Goal: Information Seeking & Learning: Learn about a topic

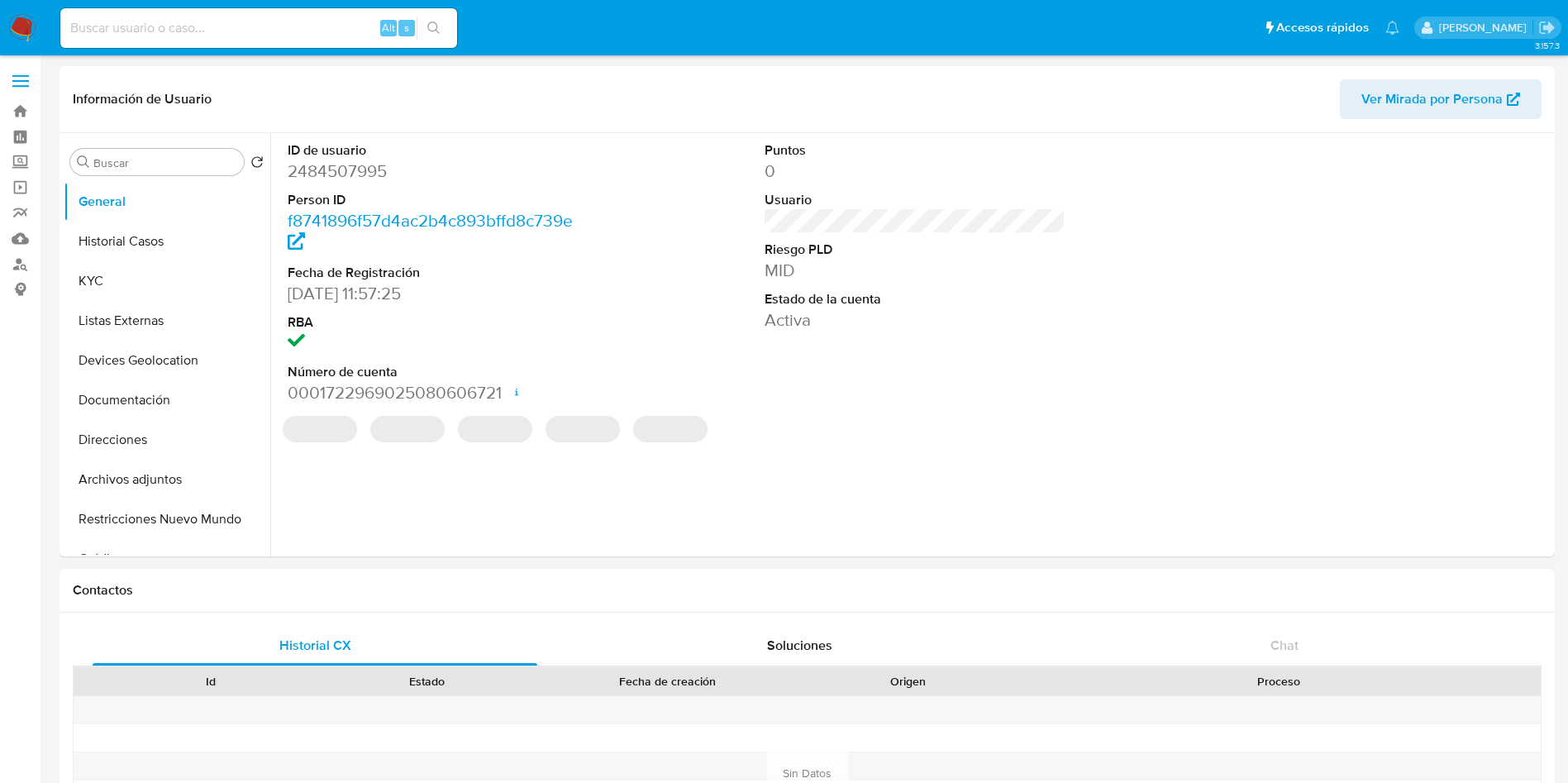
select select "10"
click at [140, 27] on input at bounding box center [259, 28] width 397 height 21
paste input "2491720995"
type input "2491720995"
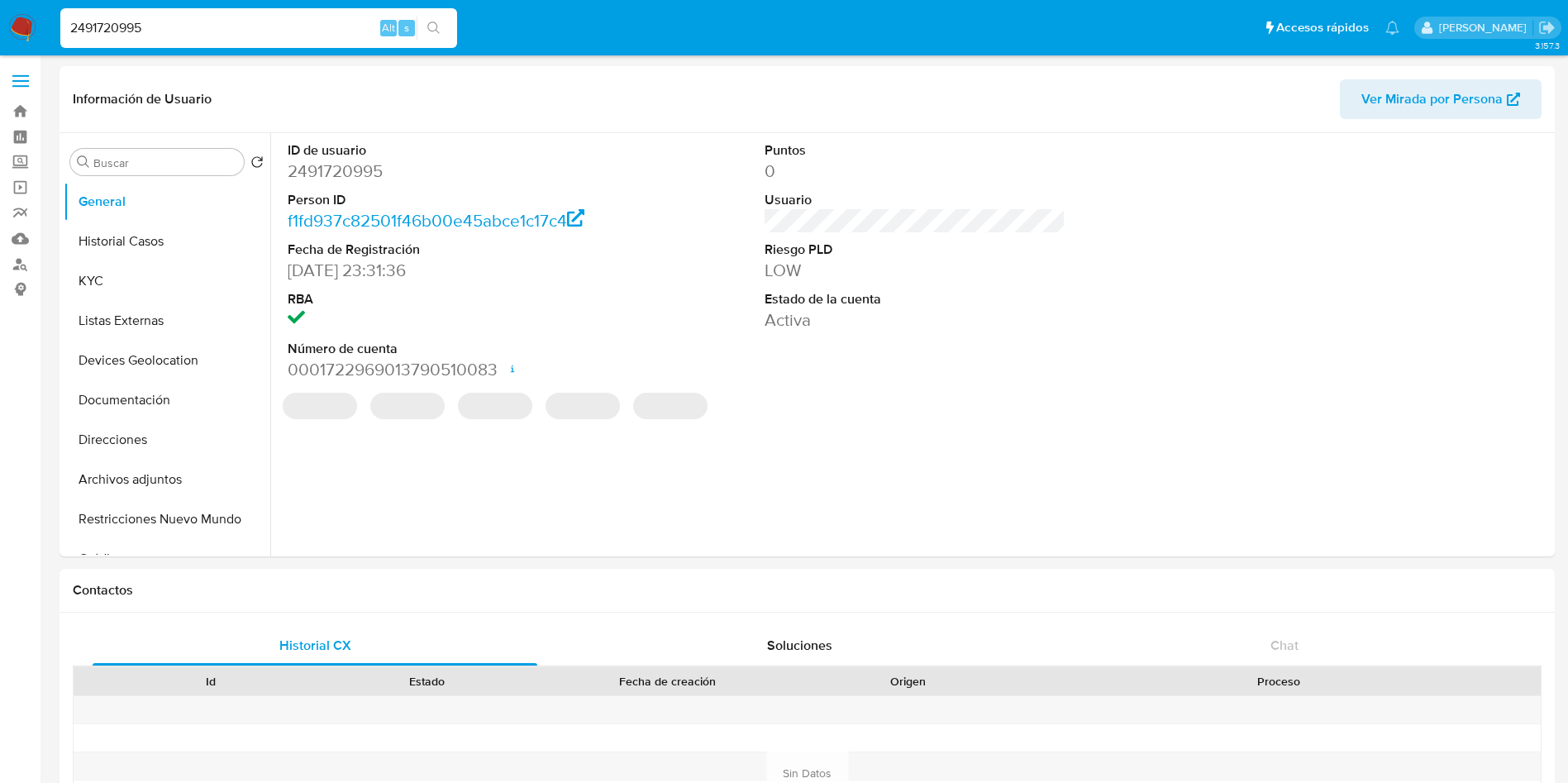
select select "10"
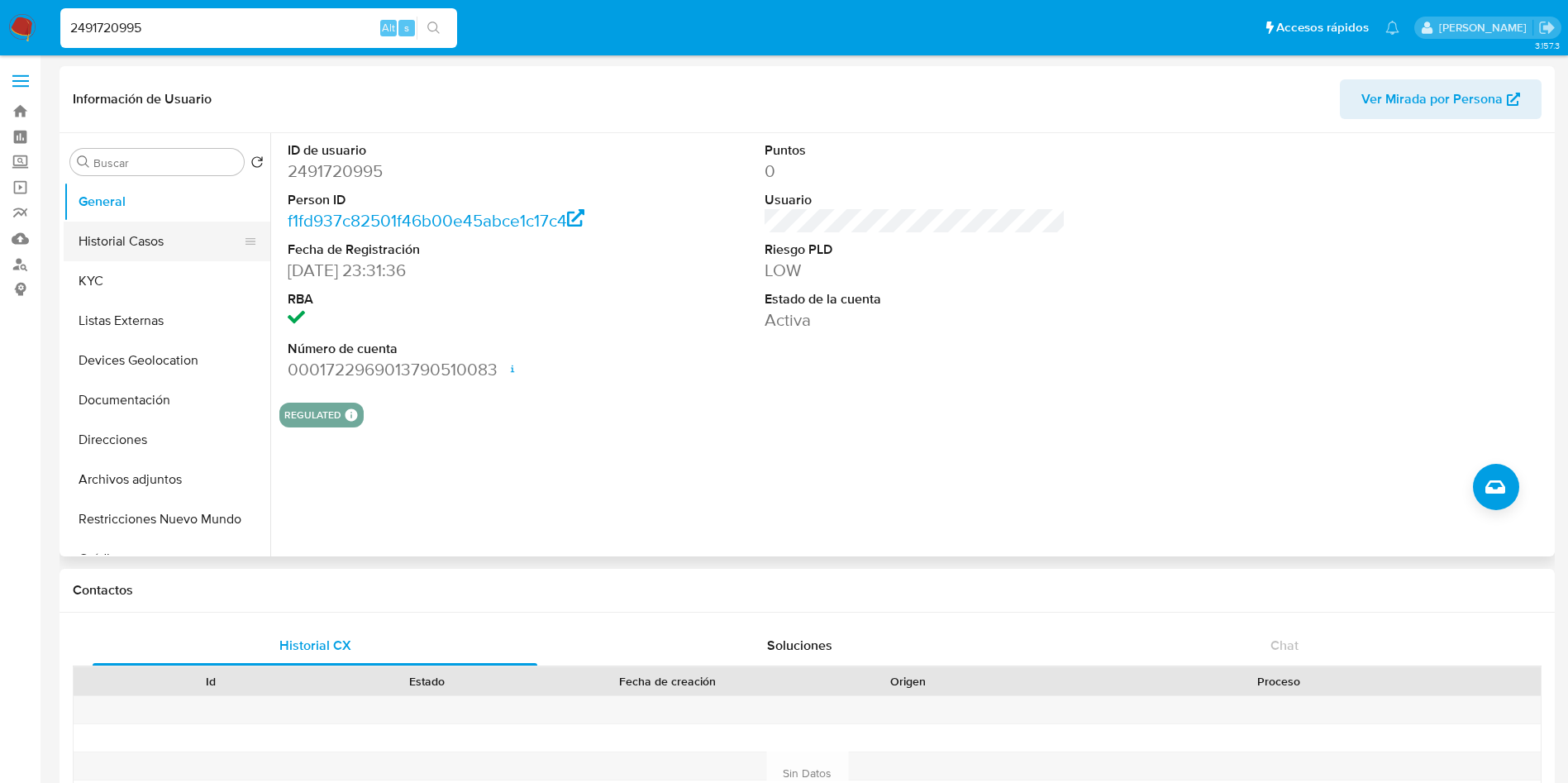
click at [112, 222] on button "Historial Casos" at bounding box center [160, 241] width 193 height 40
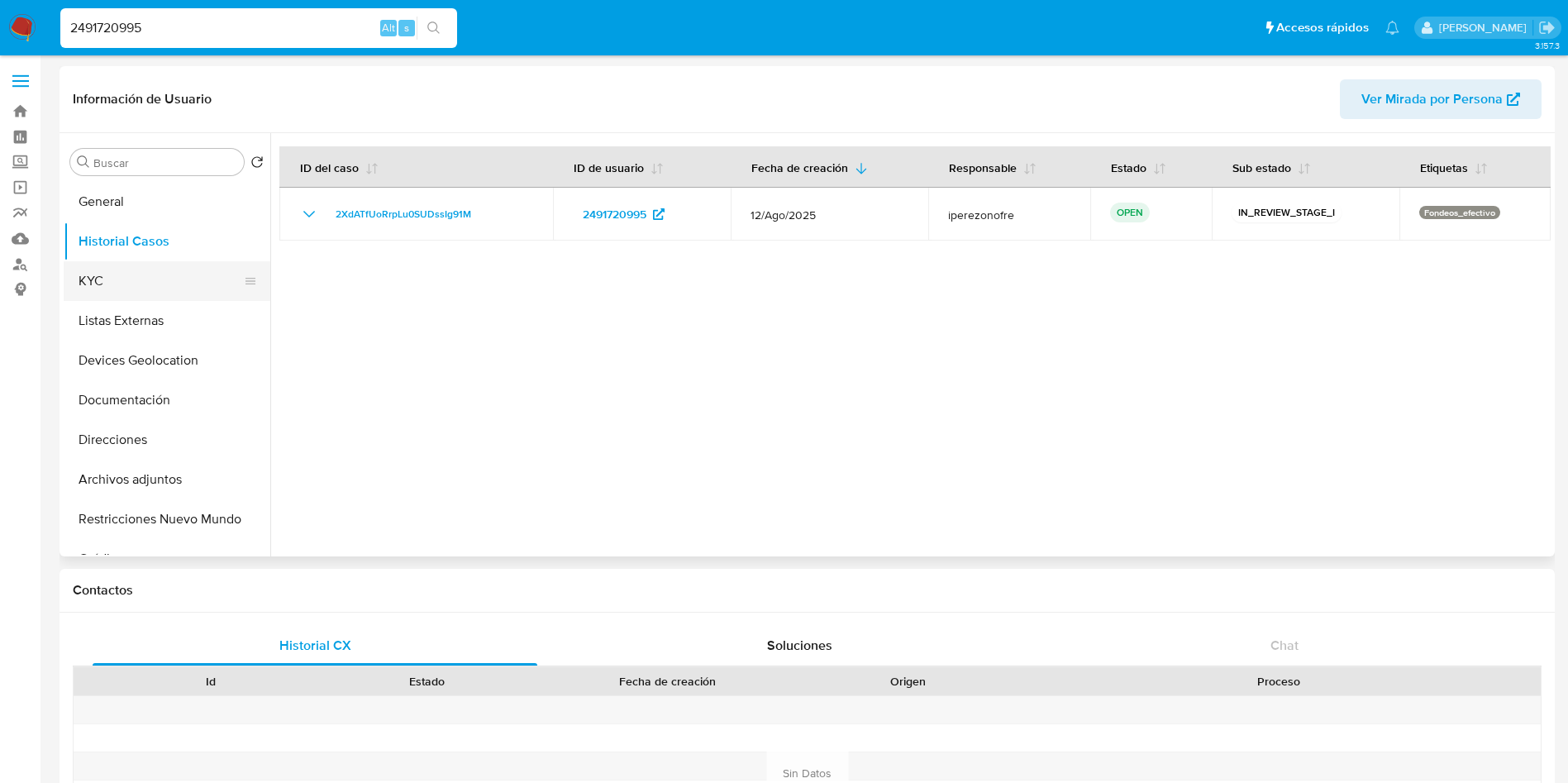
click at [127, 269] on button "KYC" at bounding box center [160, 281] width 193 height 40
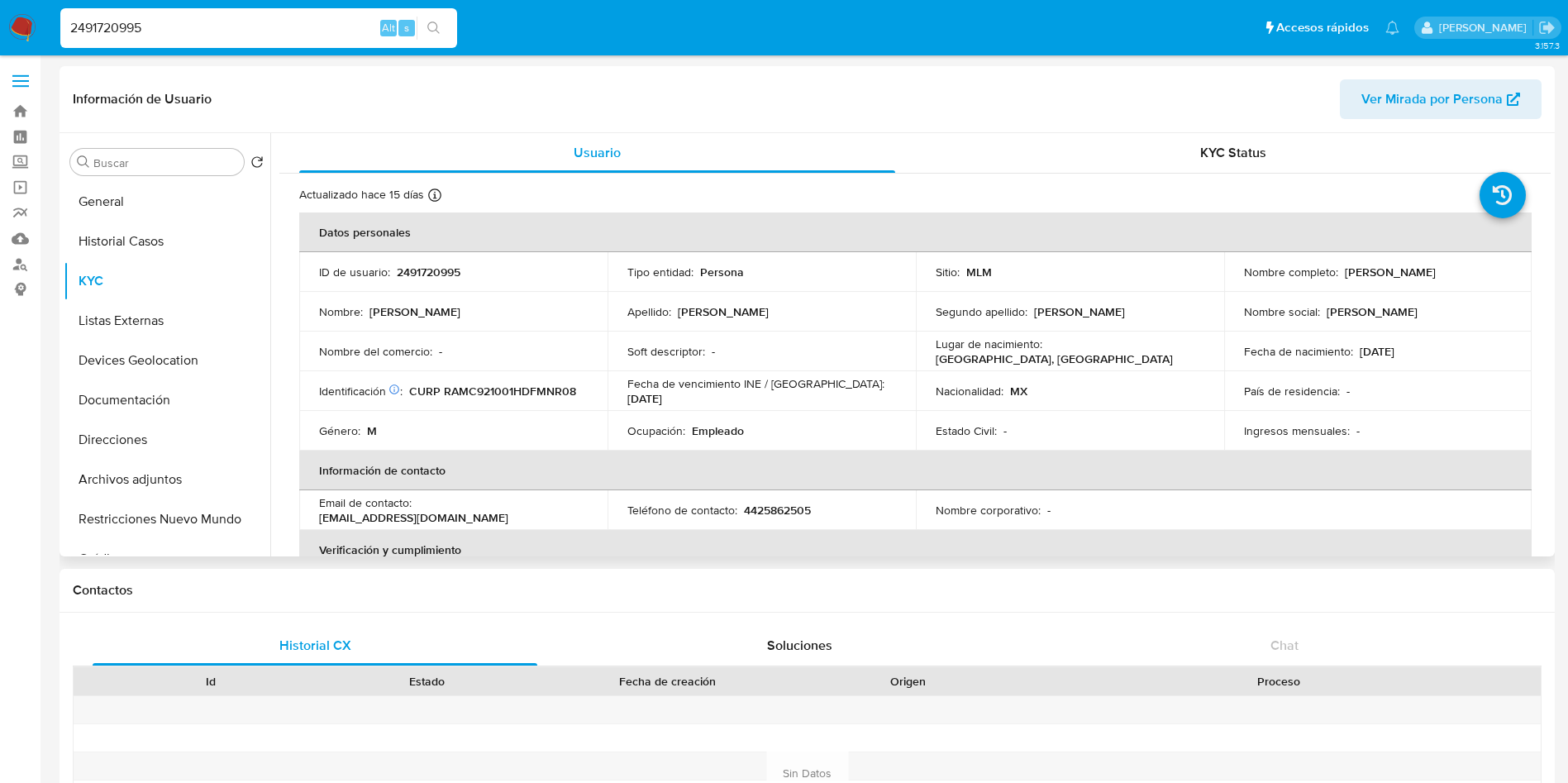
click at [783, 515] on p "4425862505" at bounding box center [778, 509] width 67 height 15
copy p "4425862505"
drag, startPoint x: 586, startPoint y: 514, endPoint x: 421, endPoint y: 516, distance: 165.0
click at [421, 516] on div "Email de contacto : estebanydaniel92@gmail.com" at bounding box center [453, 510] width 268 height 30
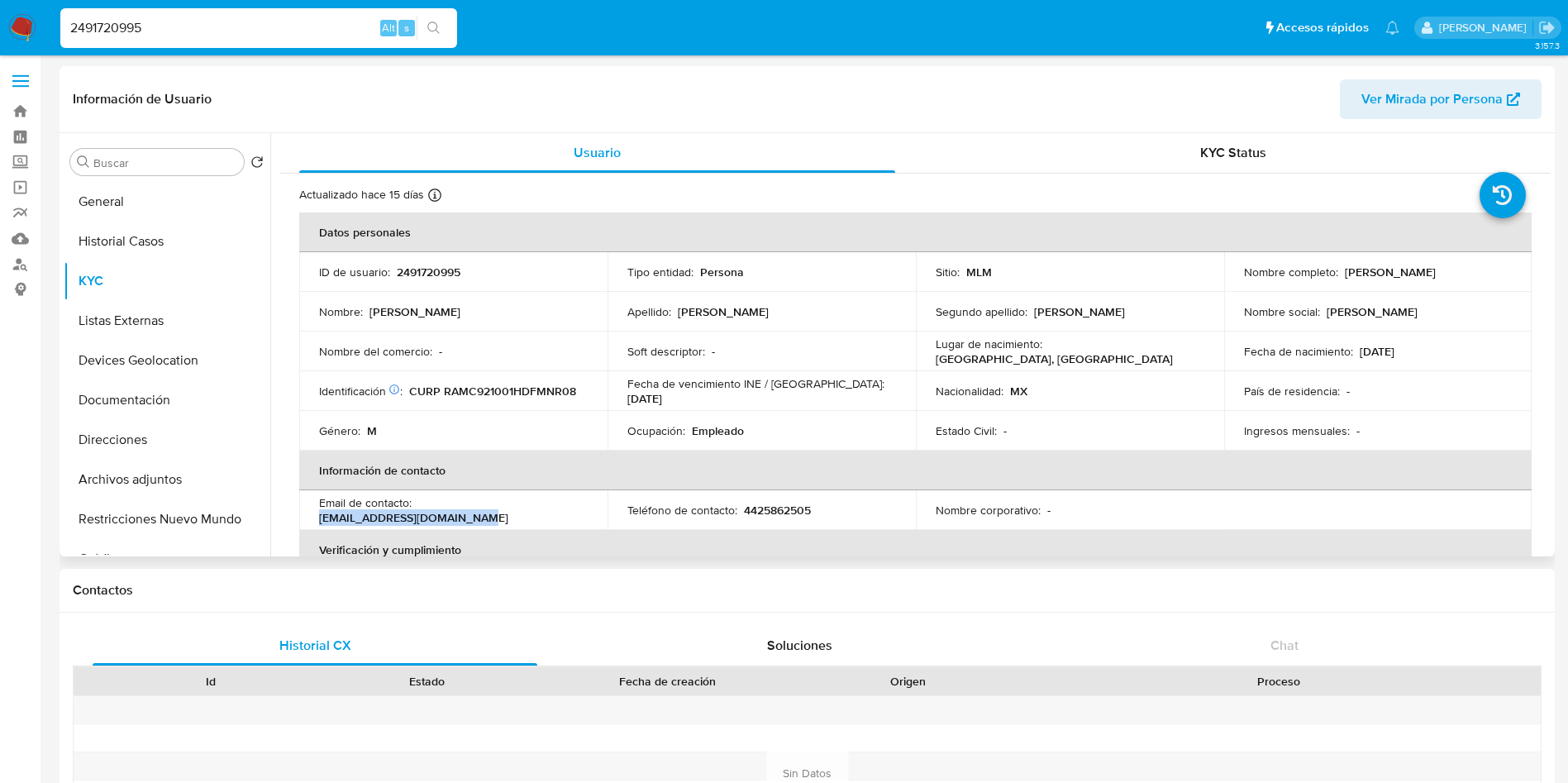
copy p "estebanydaniel92@gmail.com"
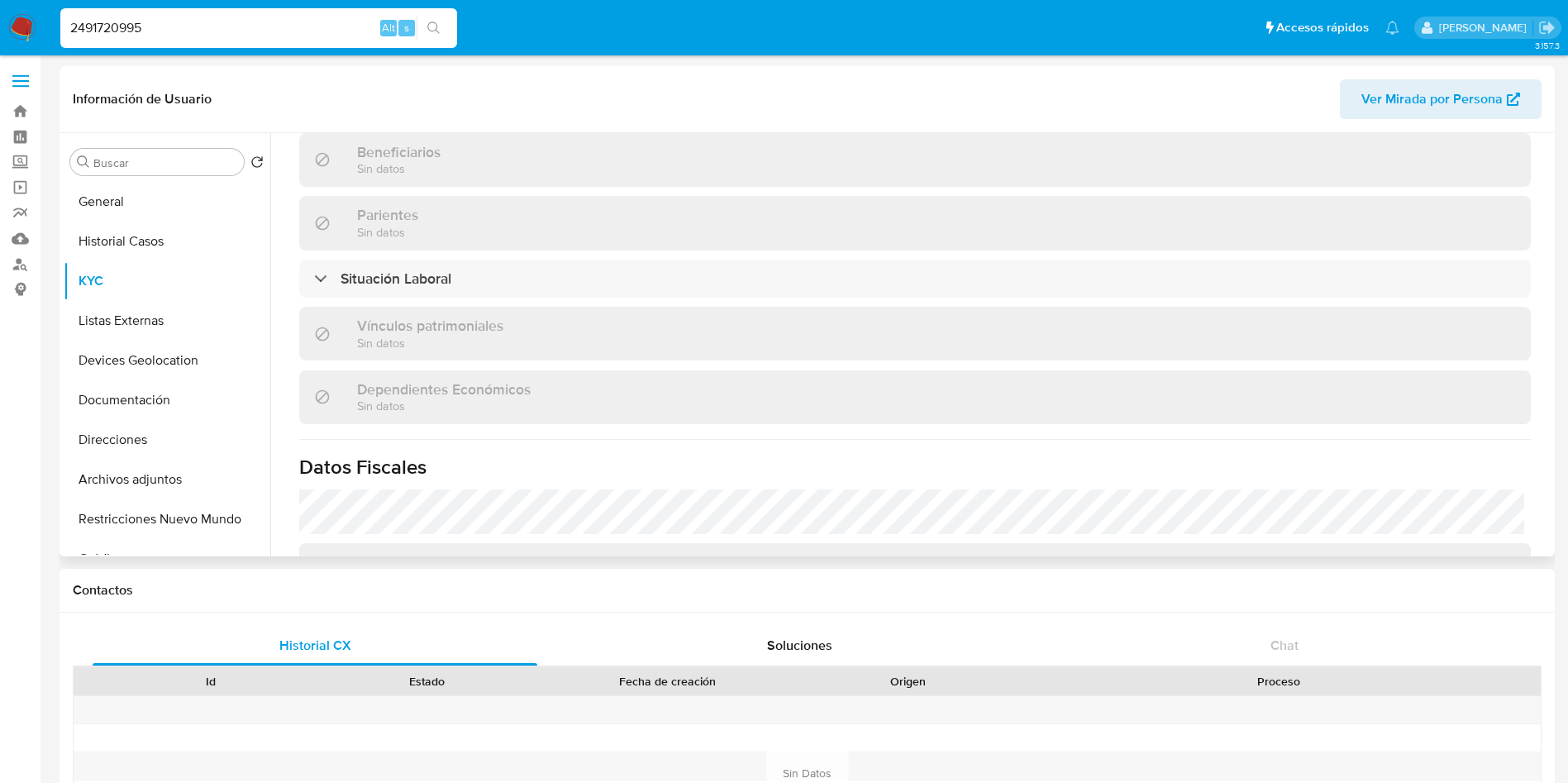
scroll to position [760, 0]
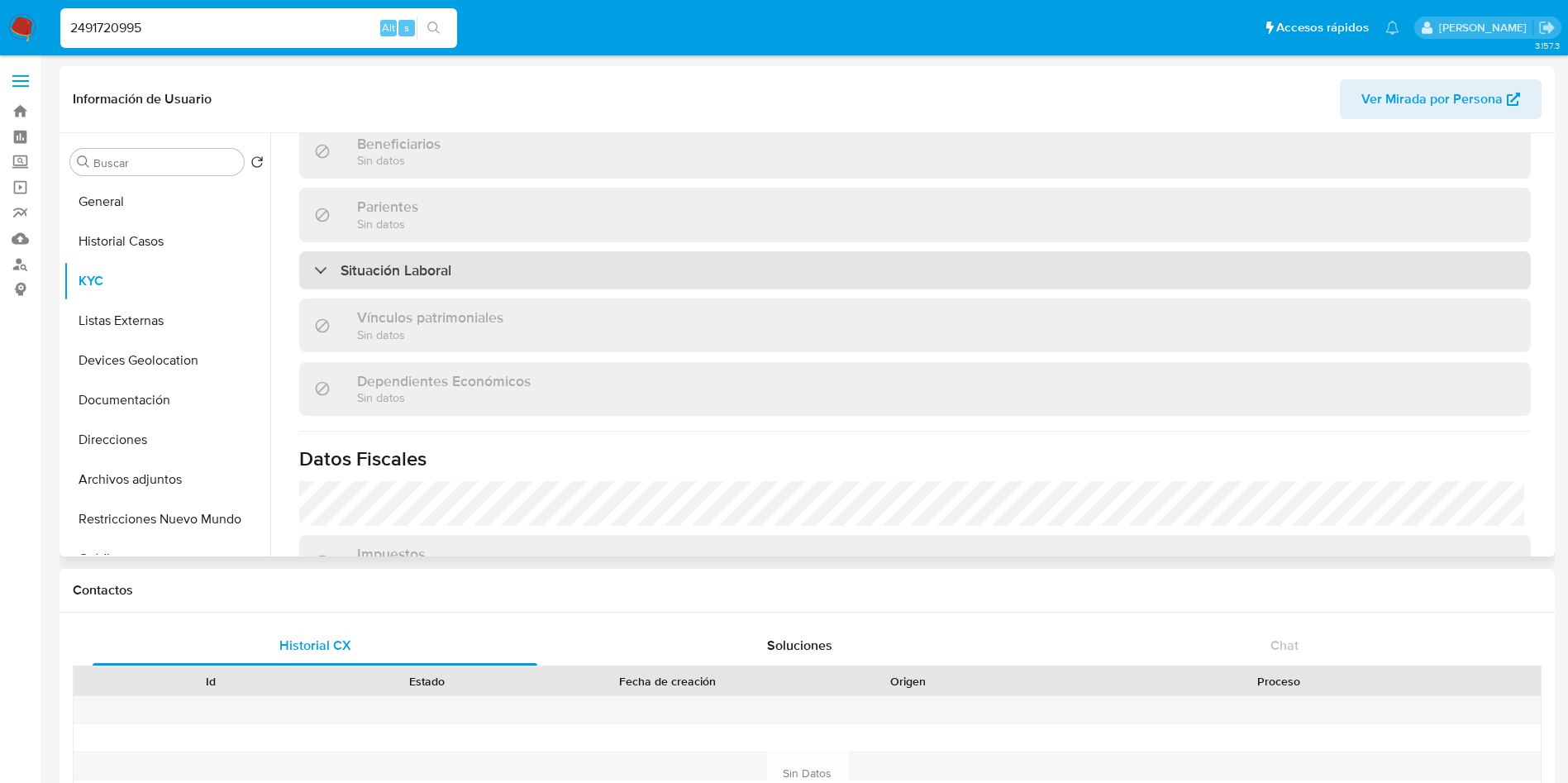
click at [632, 257] on div "Situación Laboral" at bounding box center [915, 270] width 1232 height 38
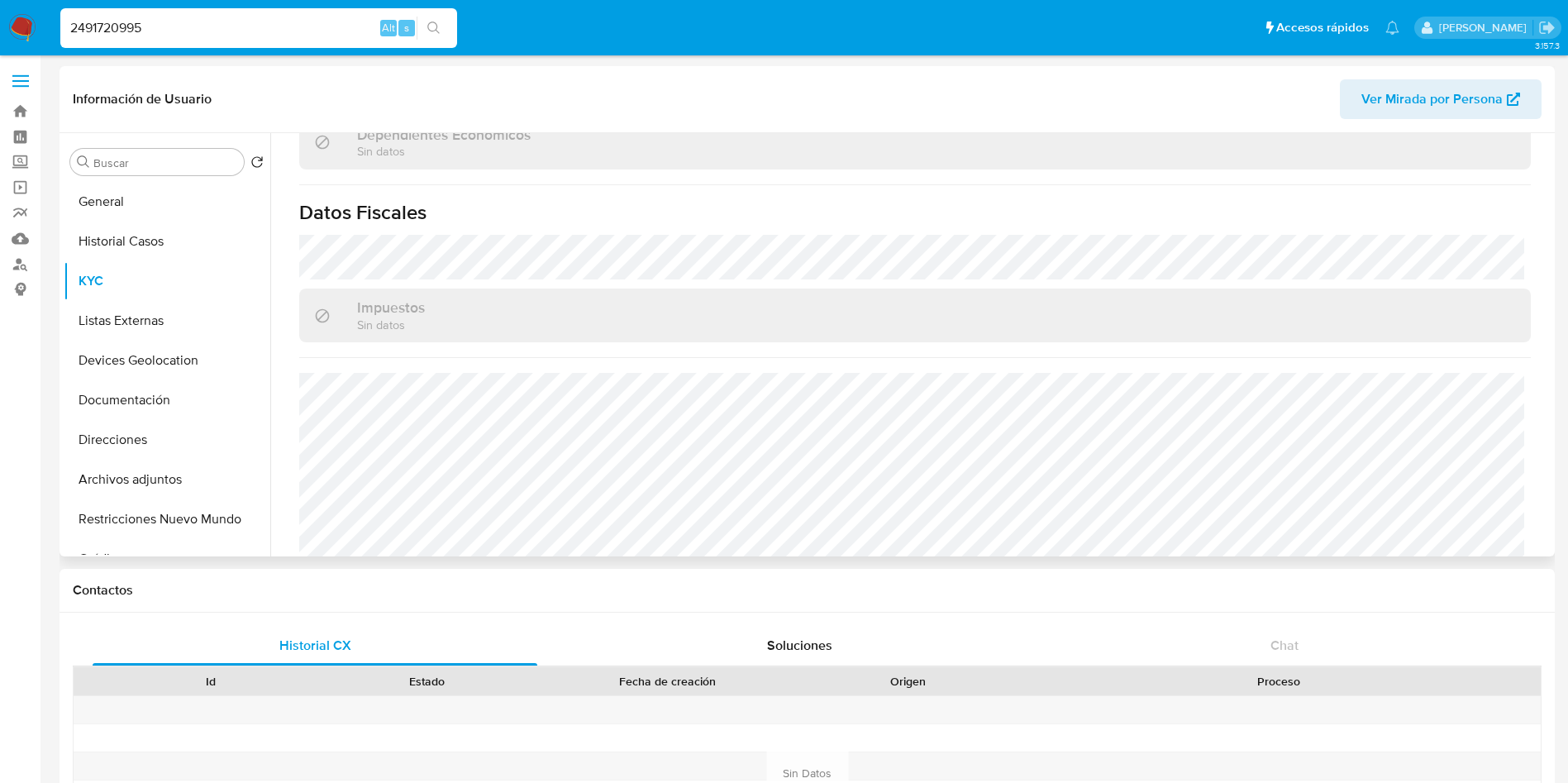
scroll to position [1262, 0]
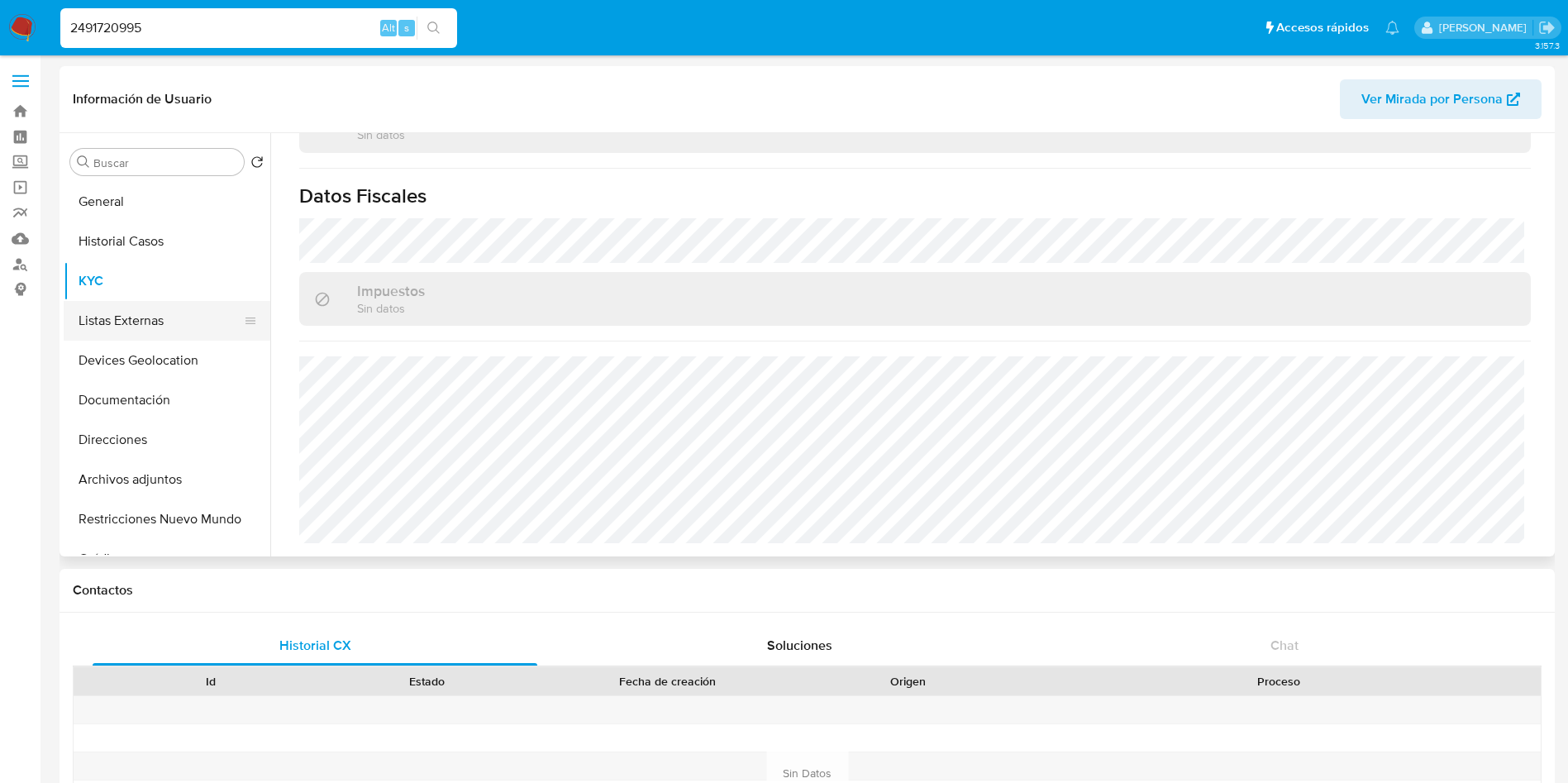
click at [167, 329] on button "Listas Externas" at bounding box center [160, 321] width 193 height 40
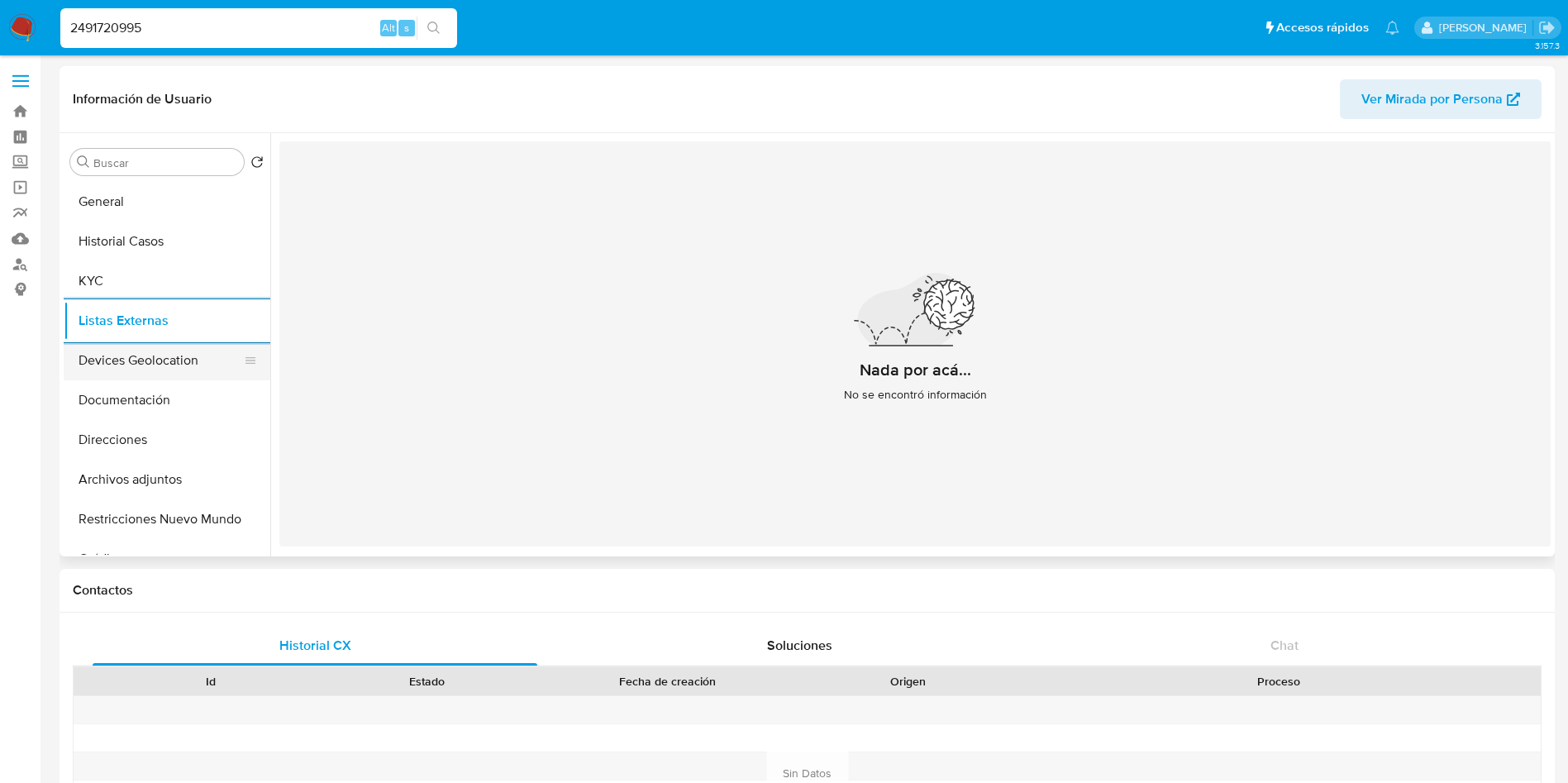
click at [131, 356] on button "Devices Geolocation" at bounding box center [160, 360] width 193 height 40
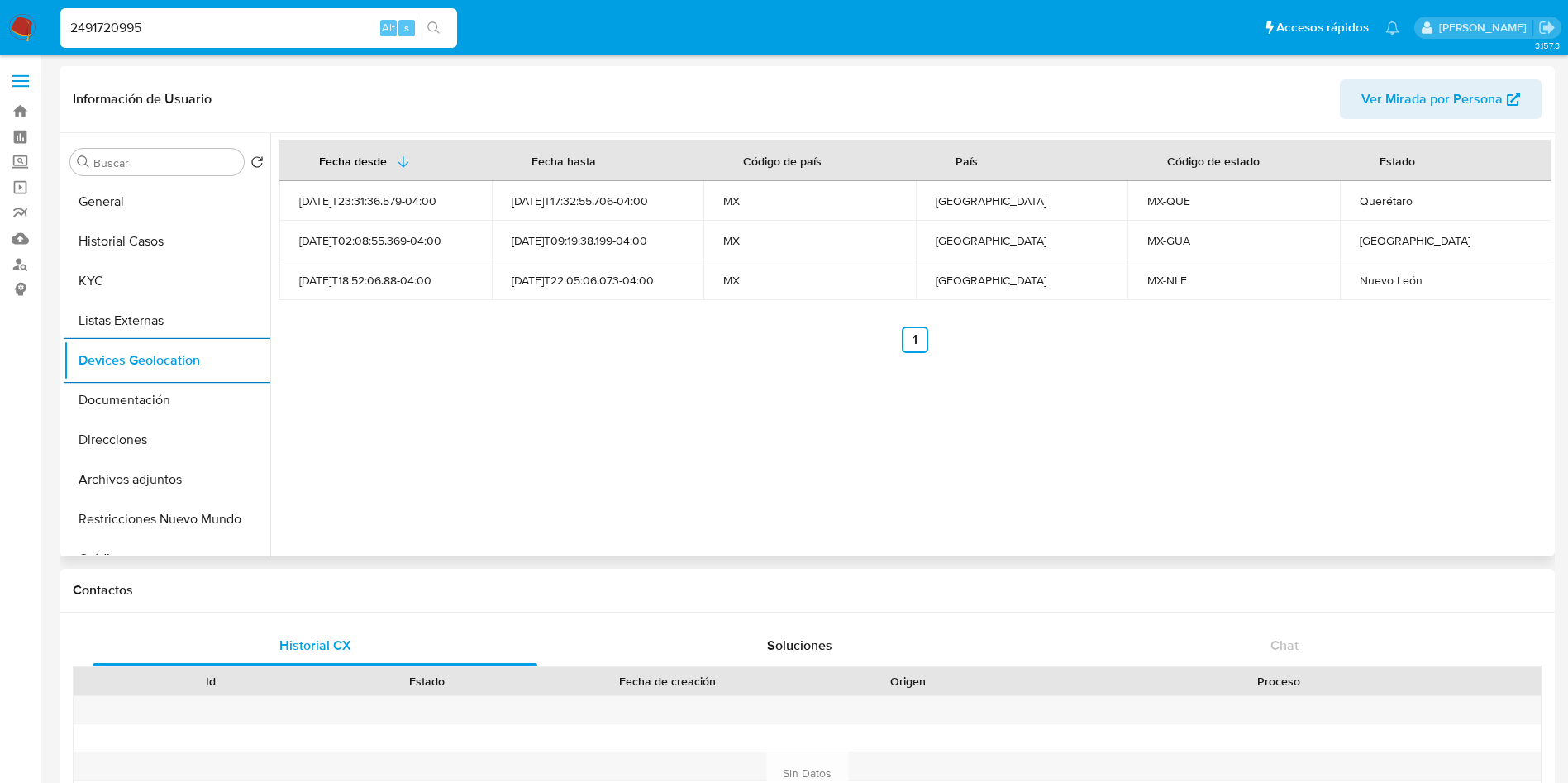
click at [1376, 202] on div "Querétaro" at bounding box center [1446, 200] width 173 height 15
copy div "Querétaro"
click at [149, 392] on button "Documentación" at bounding box center [160, 399] width 193 height 40
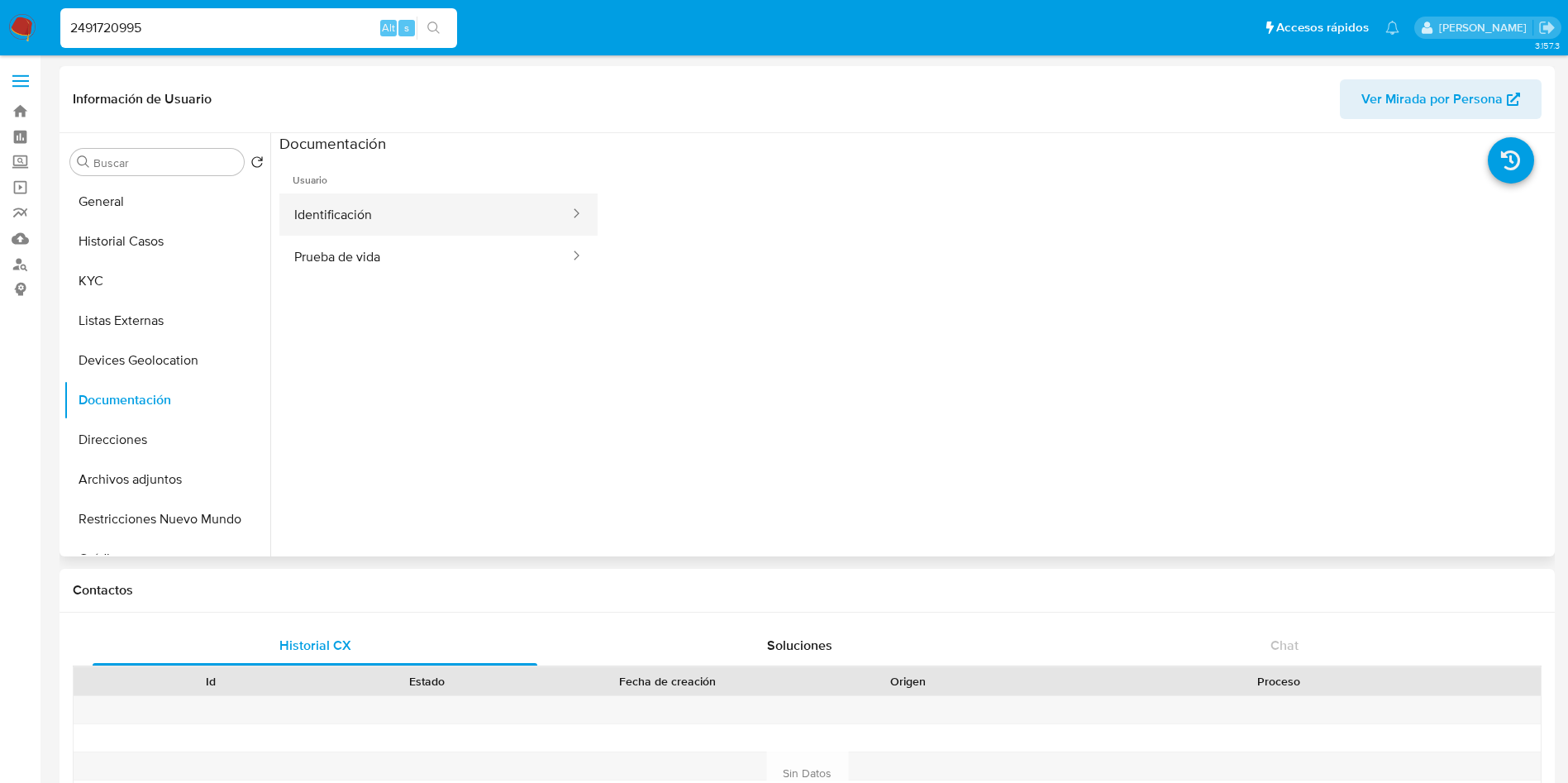
click at [464, 210] on button "Identificación" at bounding box center [424, 214] width 291 height 43
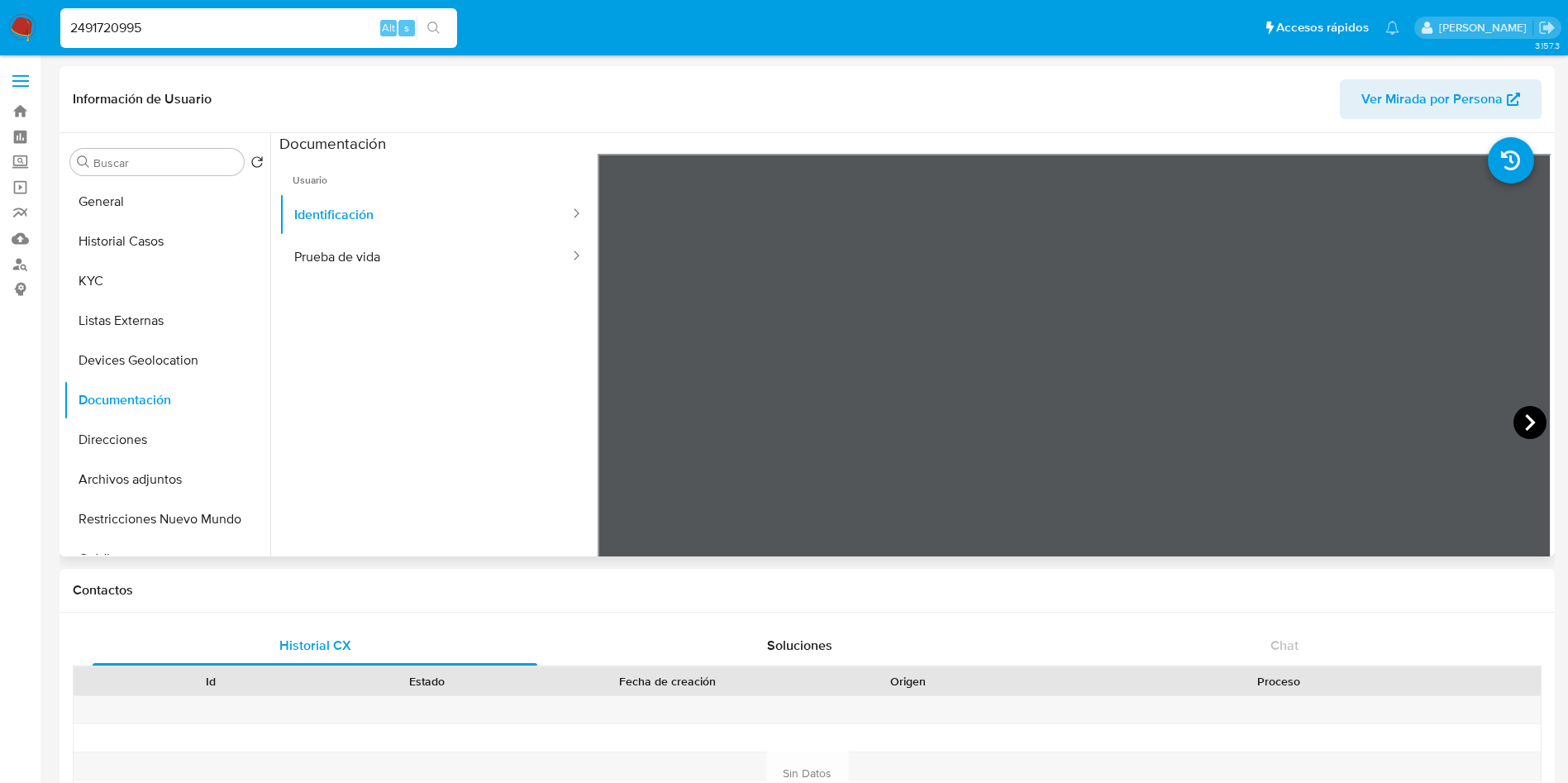
click at [1519, 410] on icon at bounding box center [1530, 422] width 33 height 33
click at [412, 275] on button "Prueba de vida" at bounding box center [424, 257] width 291 height 43
click at [151, 438] on button "Direcciones" at bounding box center [160, 439] width 193 height 40
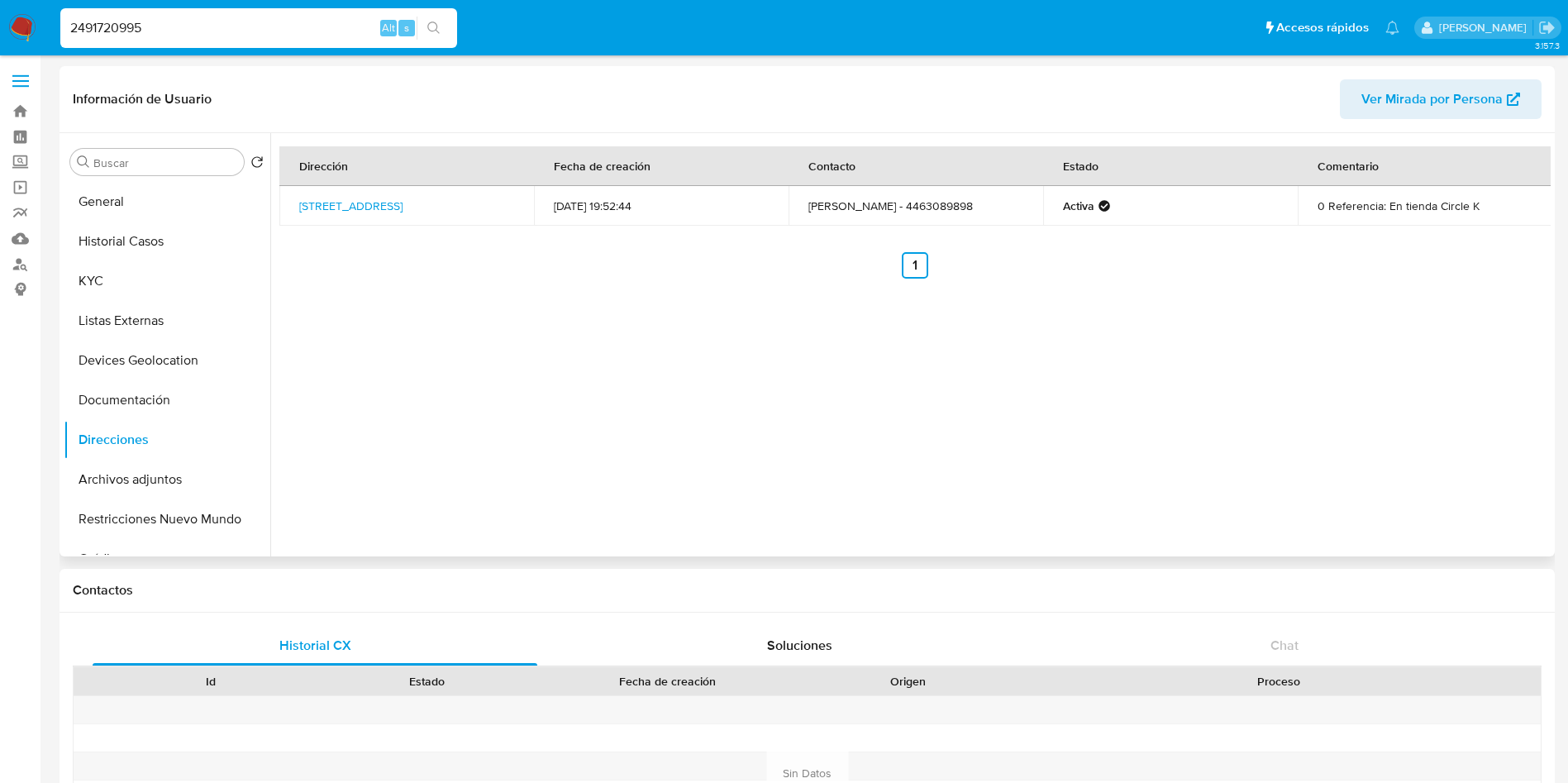
click at [559, 356] on div "Dirección Fecha de creación Contacto Estado Comentario Avenida De La Luz 212, Q…" at bounding box center [911, 345] width 1281 height 423
drag, startPoint x: 451, startPoint y: 333, endPoint x: 425, endPoint y: 274, distance: 64.5
click at [451, 332] on div "Dirección Fecha de creación Contacto Estado Comentario Avenida De La Luz 212, Q…" at bounding box center [911, 345] width 1281 height 423
drag, startPoint x: 477, startPoint y: 215, endPoint x: 286, endPoint y: 198, distance: 191.8
click at [286, 198] on td "Avenida De La Luz 212, Querétaro, Querétaro, 76110, Mexico 212" at bounding box center [406, 205] width 254 height 40
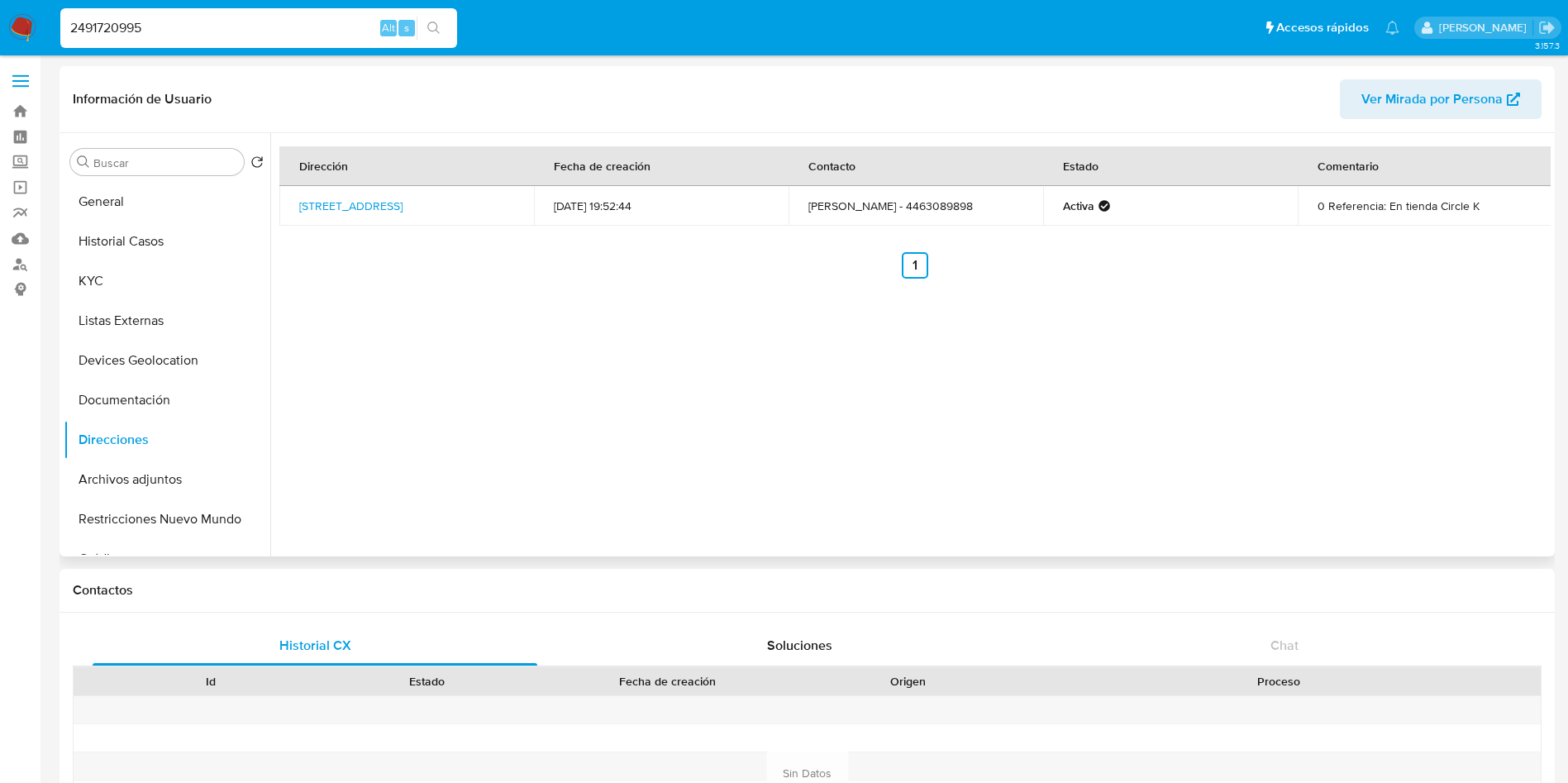
copy link "Avenida De La Luz 212, Querétaro, Querétaro, 76110, Mexico 212"
drag, startPoint x: 1058, startPoint y: 279, endPoint x: 1587, endPoint y: 185, distance: 537.3
click at [1078, 279] on div "Dirección Fecha de creación Contacto Estado Comentario Avenida De La Luz 212, Q…" at bounding box center [911, 345] width 1281 height 423
drag, startPoint x: 1494, startPoint y: 211, endPoint x: 1317, endPoint y: 217, distance: 177.1
click at [1317, 217] on td "0 Referencia: En tienda Circle K" at bounding box center [1424, 205] width 254 height 40
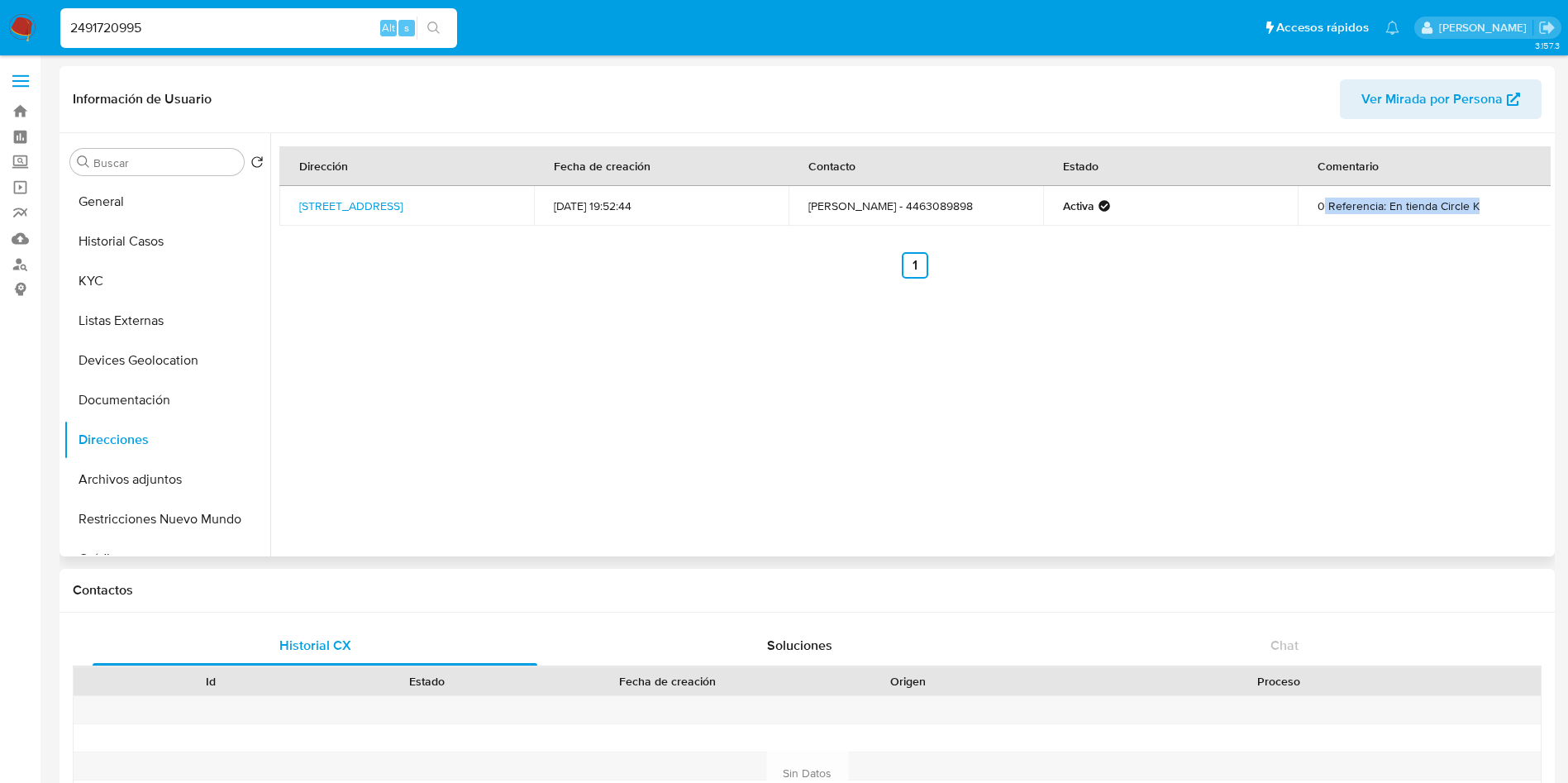
copy td "Referencia: En tienda Circle K"
click at [403, 214] on link "Avenida De La Luz 212, Querétaro, Querétaro, 76110, Mexico 212" at bounding box center [351, 205] width 104 height 17
click at [115, 486] on button "Archivos adjuntos" at bounding box center [160, 479] width 193 height 40
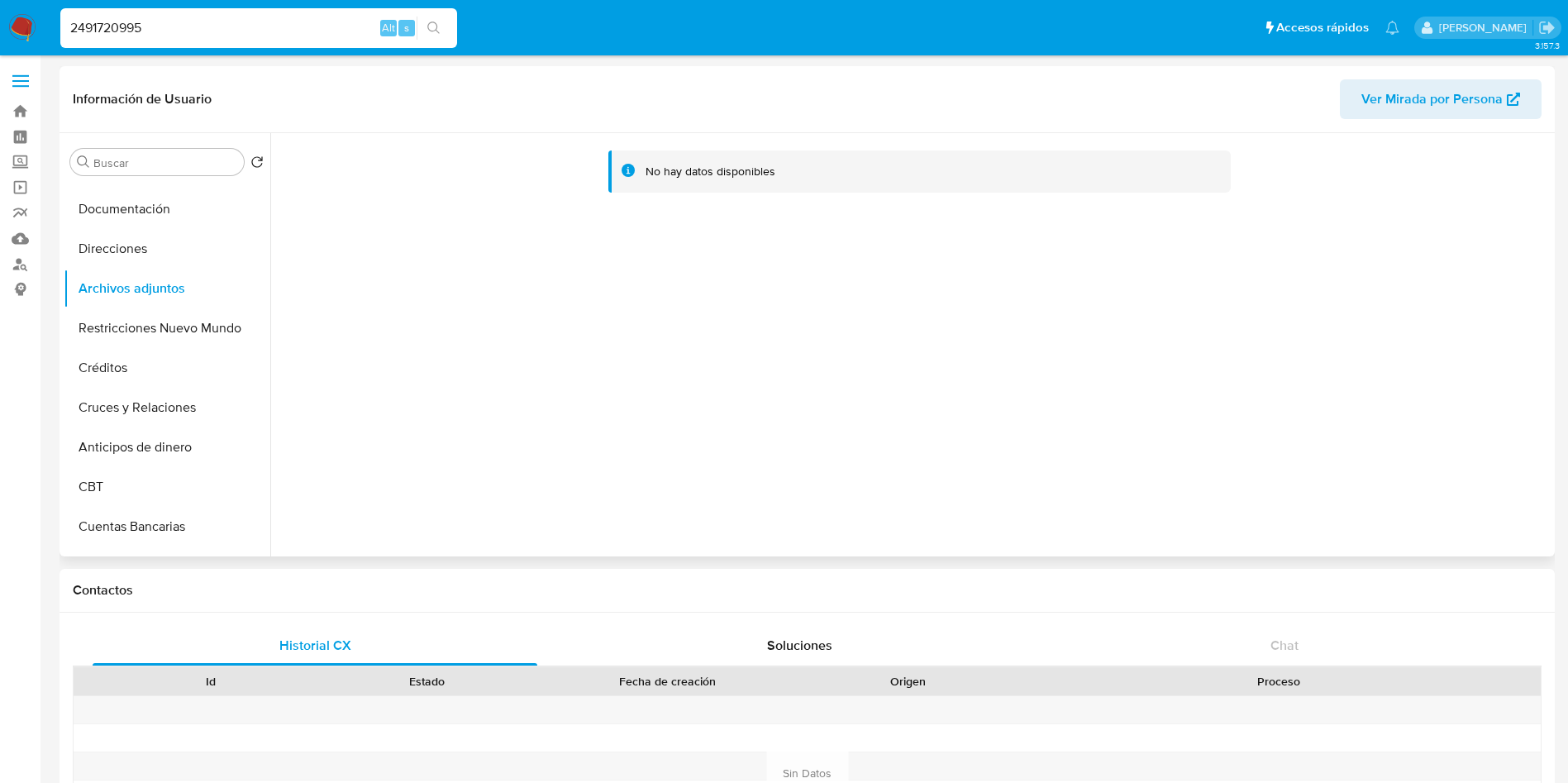
scroll to position [124, 0]
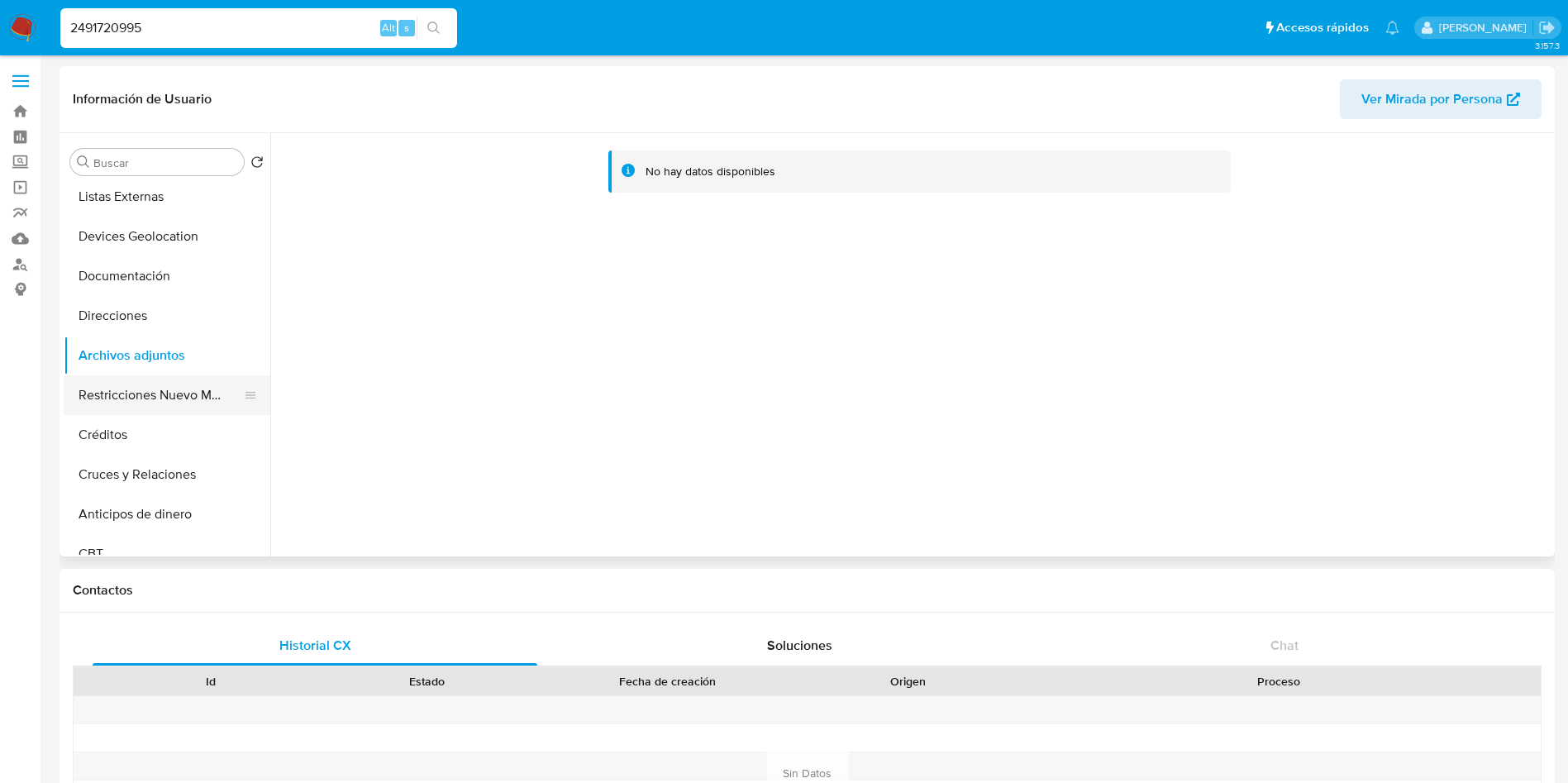
click at [146, 390] on button "Restricciones Nuevo Mundo" at bounding box center [160, 395] width 193 height 40
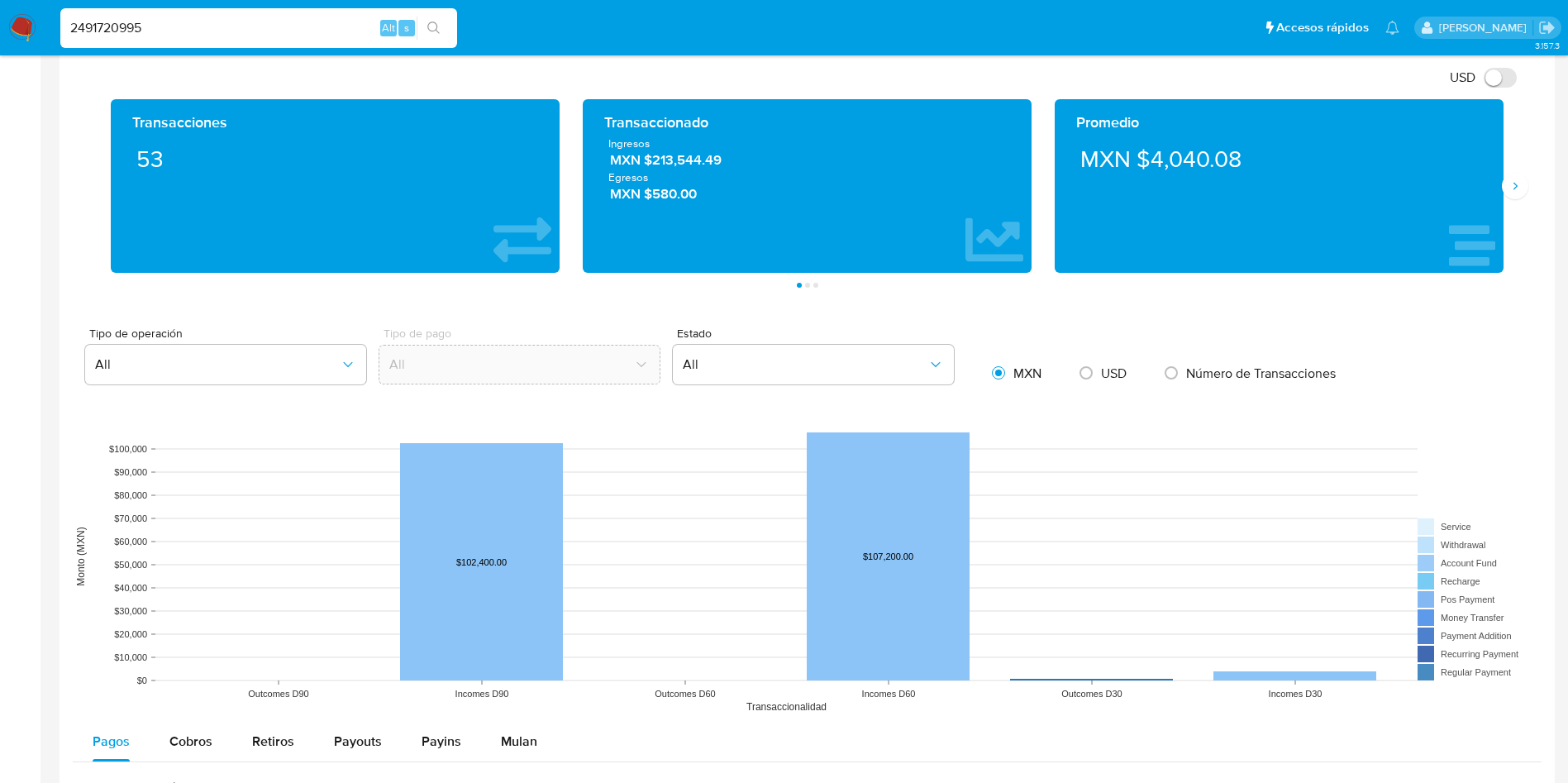
scroll to position [744, 0]
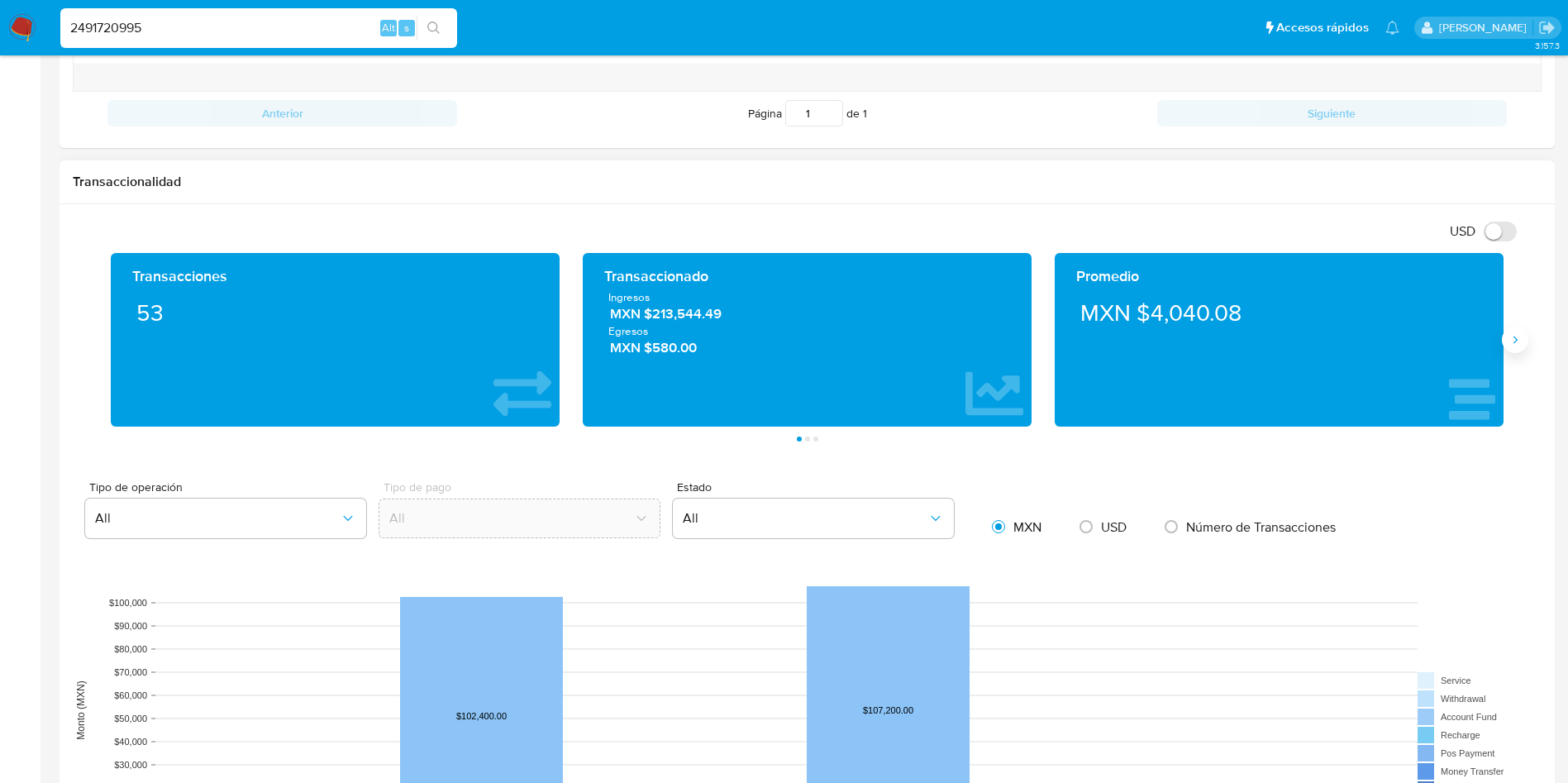
click at [1518, 337] on icon "Siguiente" at bounding box center [1515, 339] width 13 height 13
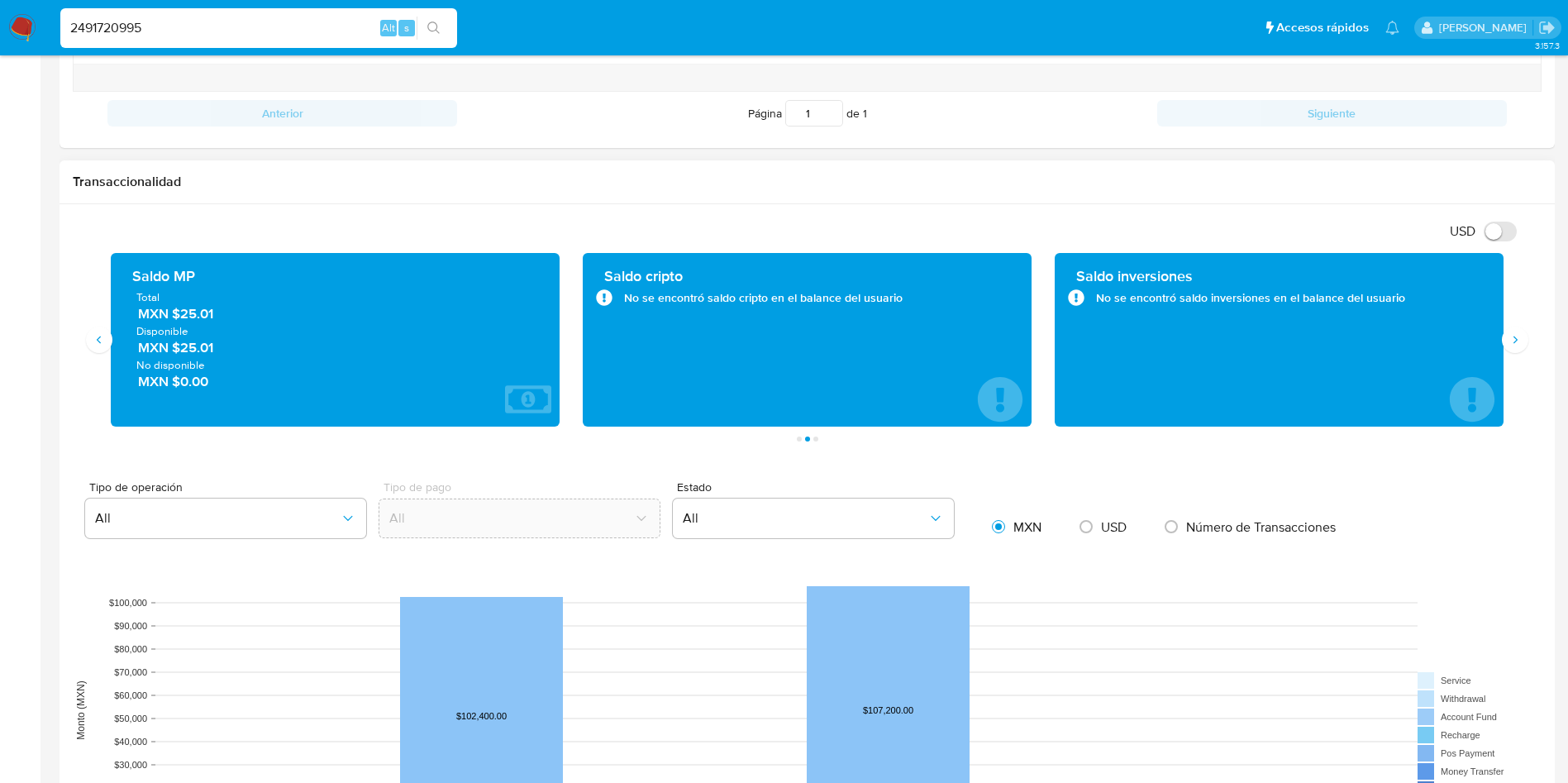
drag, startPoint x: 225, startPoint y: 320, endPoint x: 178, endPoint y: 319, distance: 47.0
click at [178, 319] on span "MXN $25.01" at bounding box center [336, 313] width 396 height 19
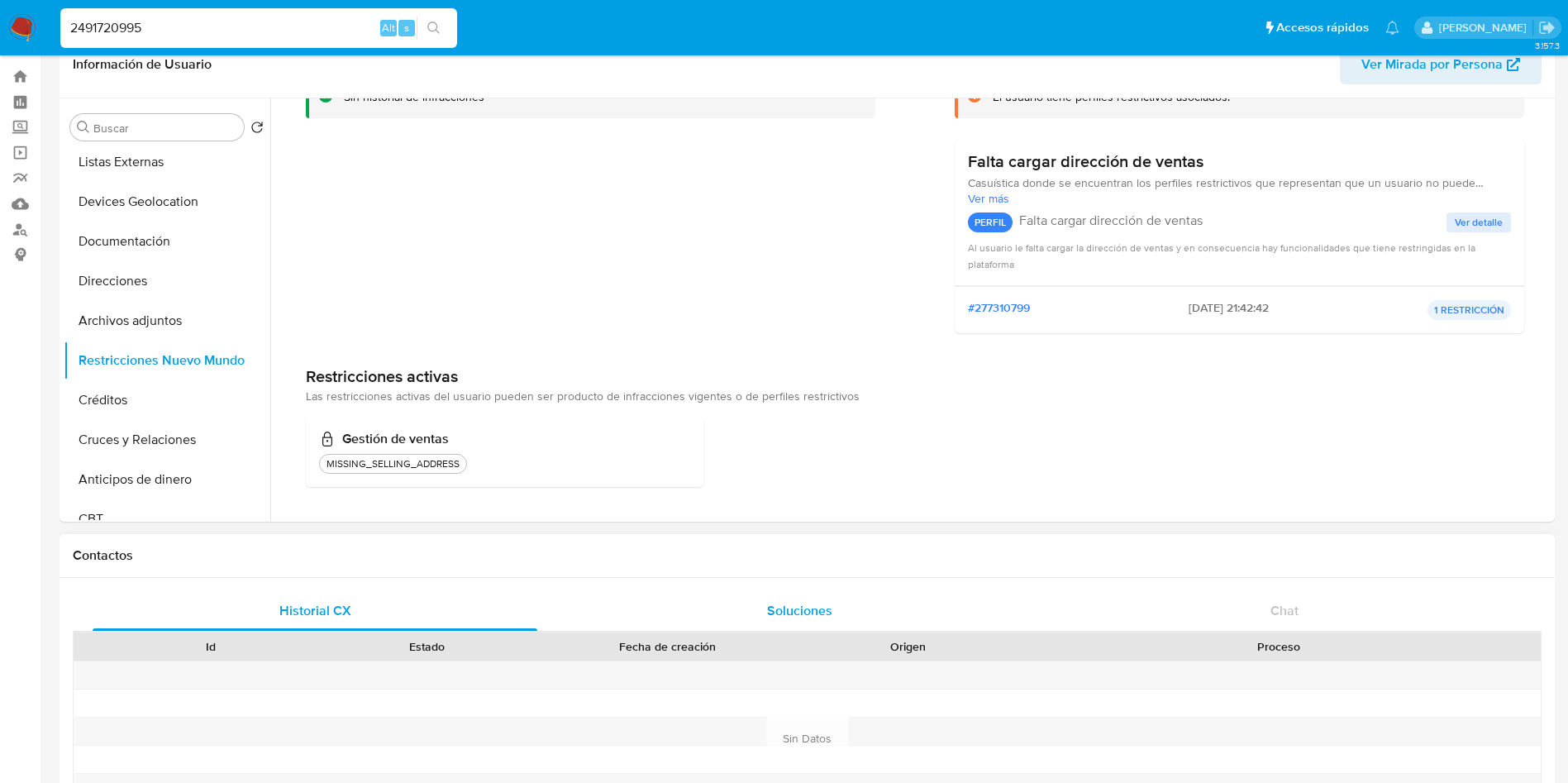
scroll to position [0, 0]
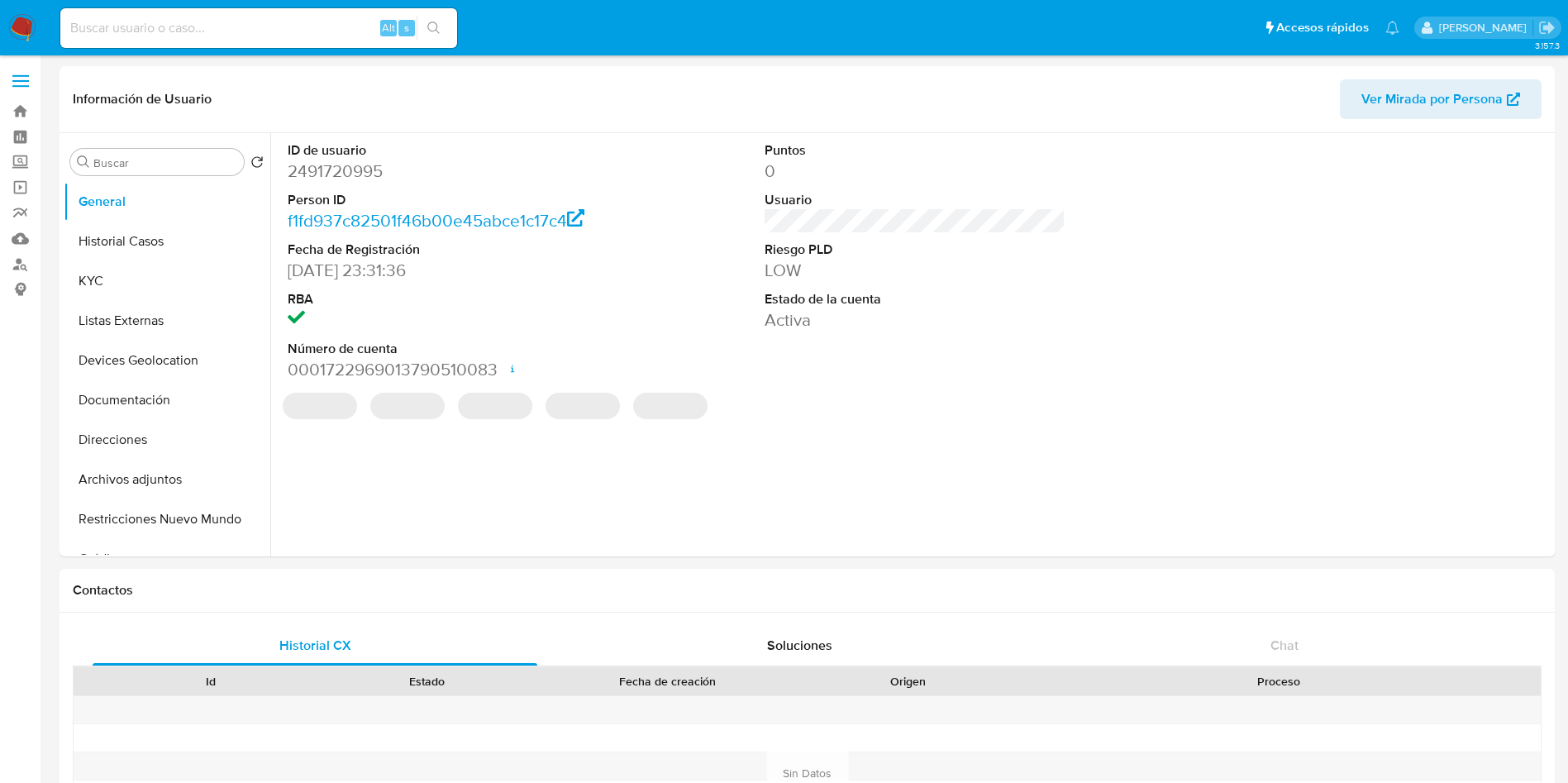
click at [163, 27] on input at bounding box center [259, 28] width 397 height 21
select select "10"
click at [20, 164] on label "Screening" at bounding box center [98, 162] width 197 height 26
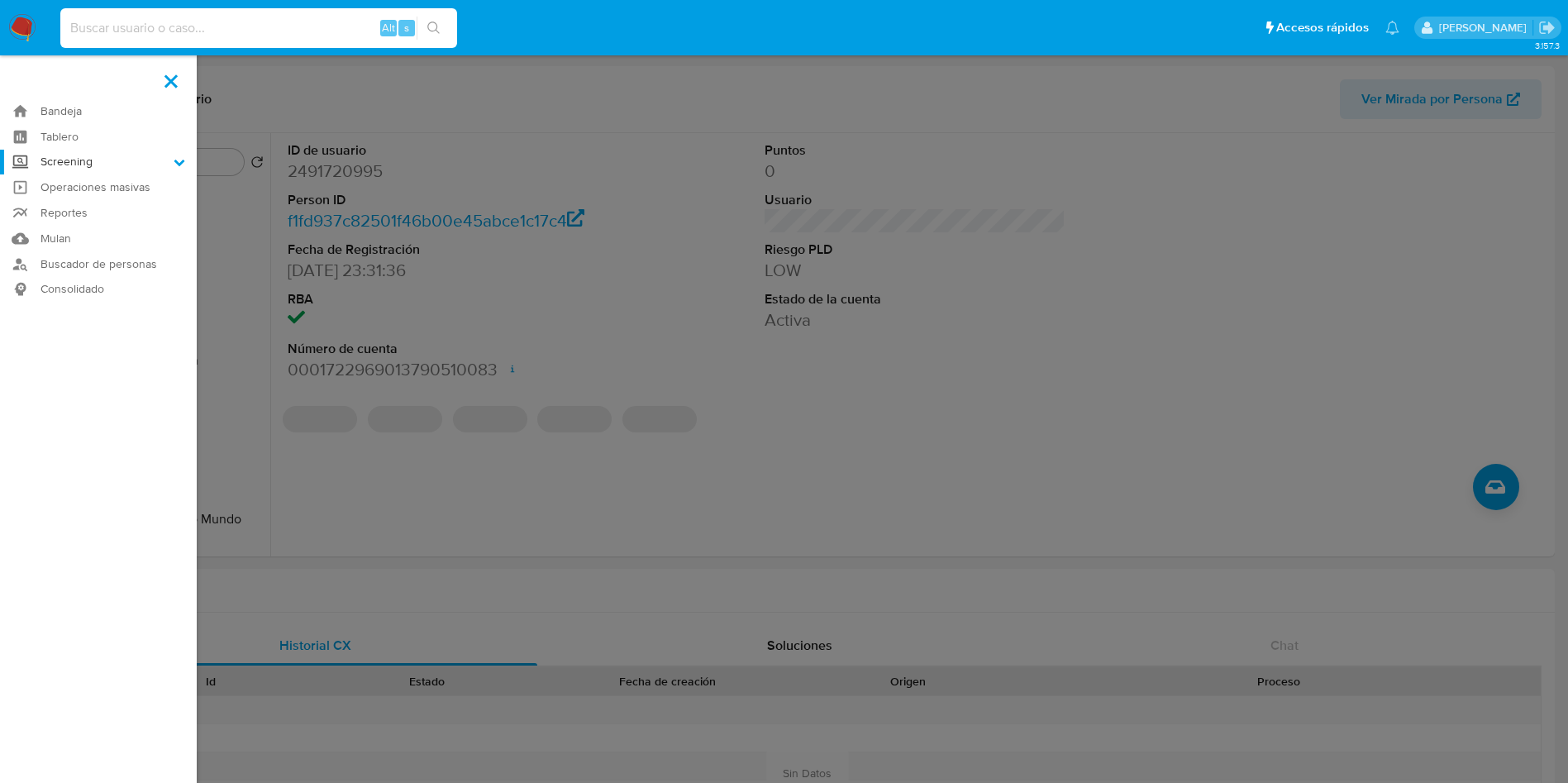
click at [0, 0] on input "Screening" at bounding box center [0, 0] width 0 height 0
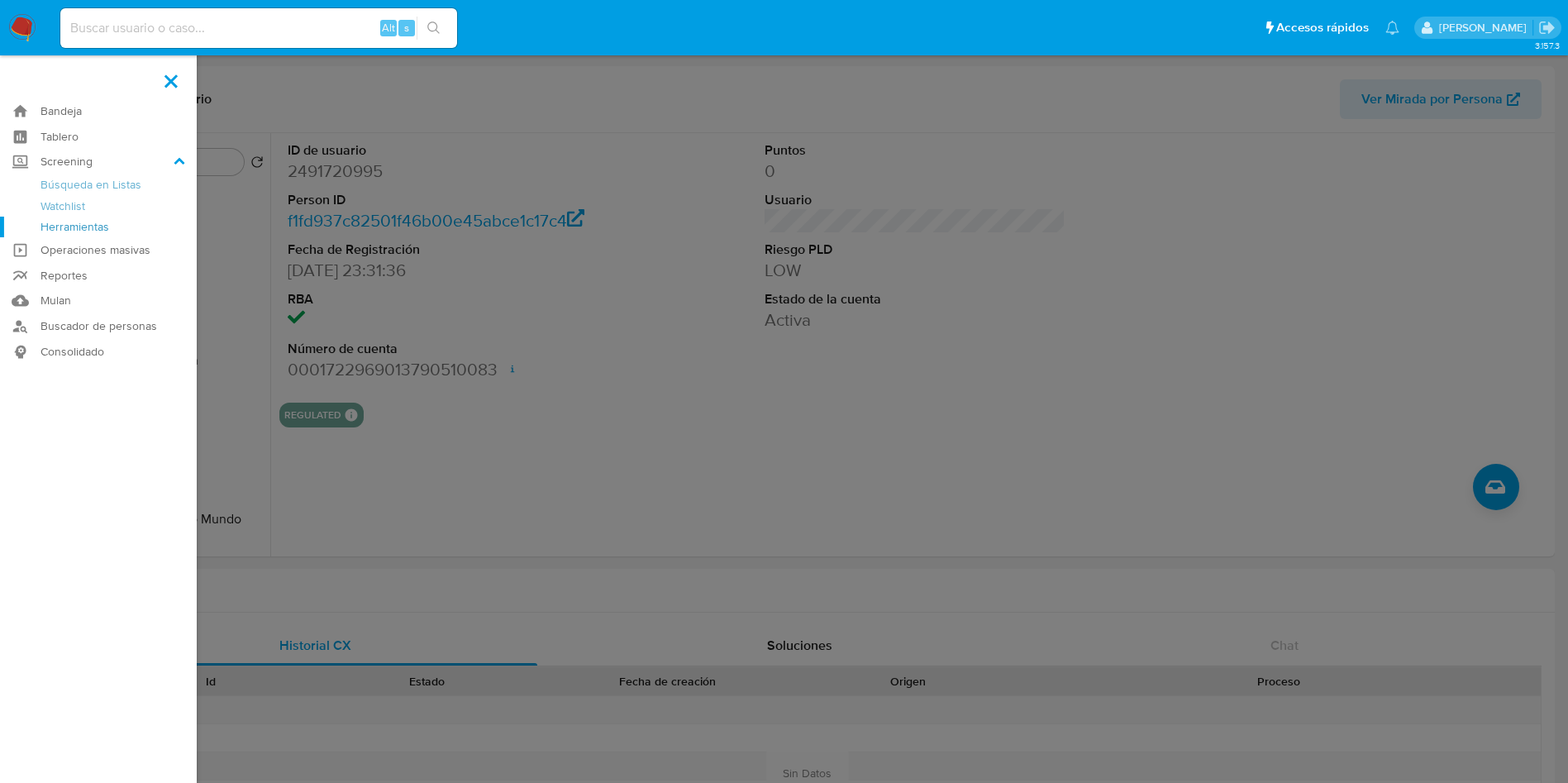
click at [94, 226] on link "Herramientas" at bounding box center [98, 227] width 197 height 20
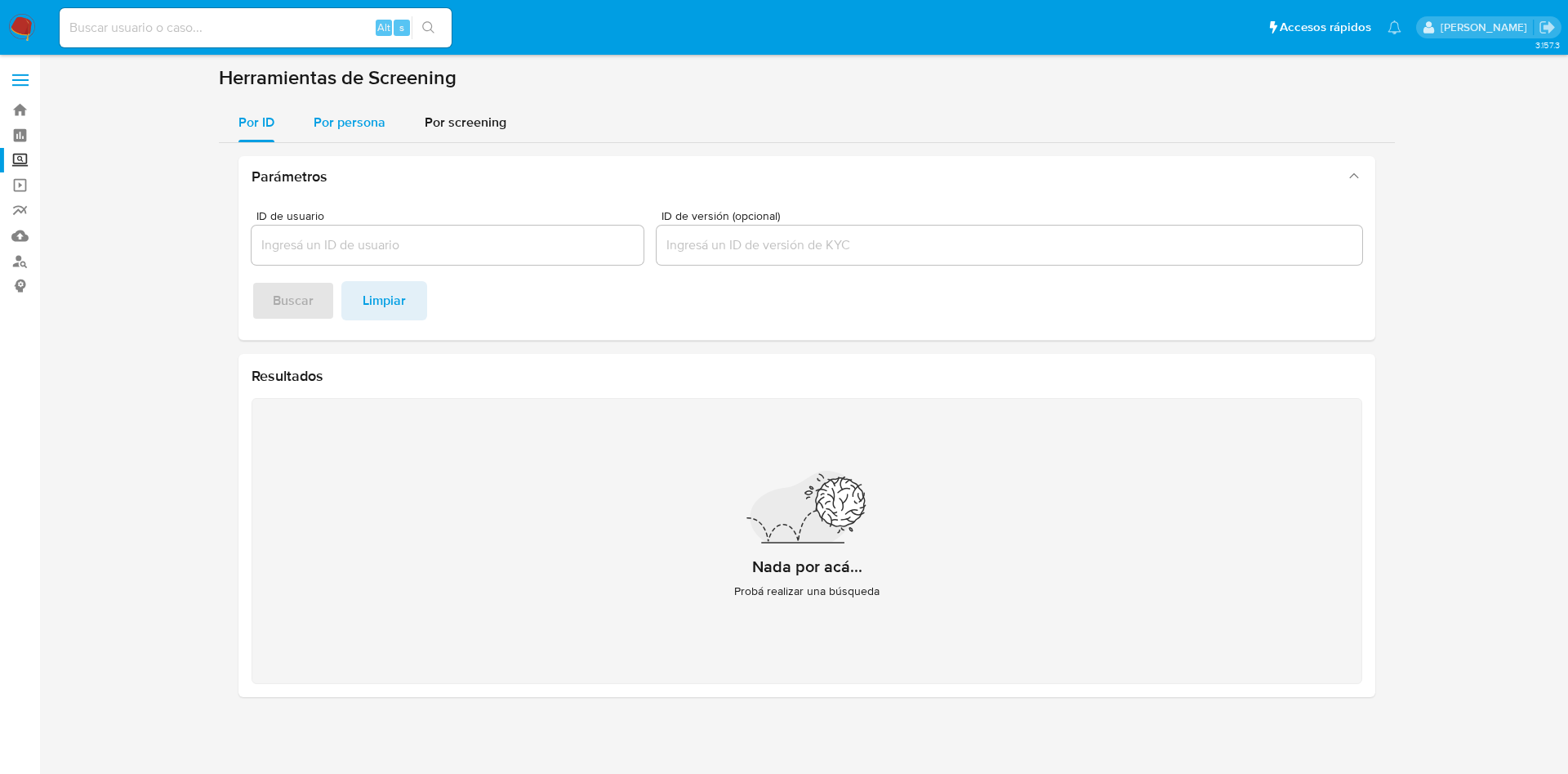
click at [346, 106] on div "Por persona" at bounding box center [349, 123] width 72 height 39
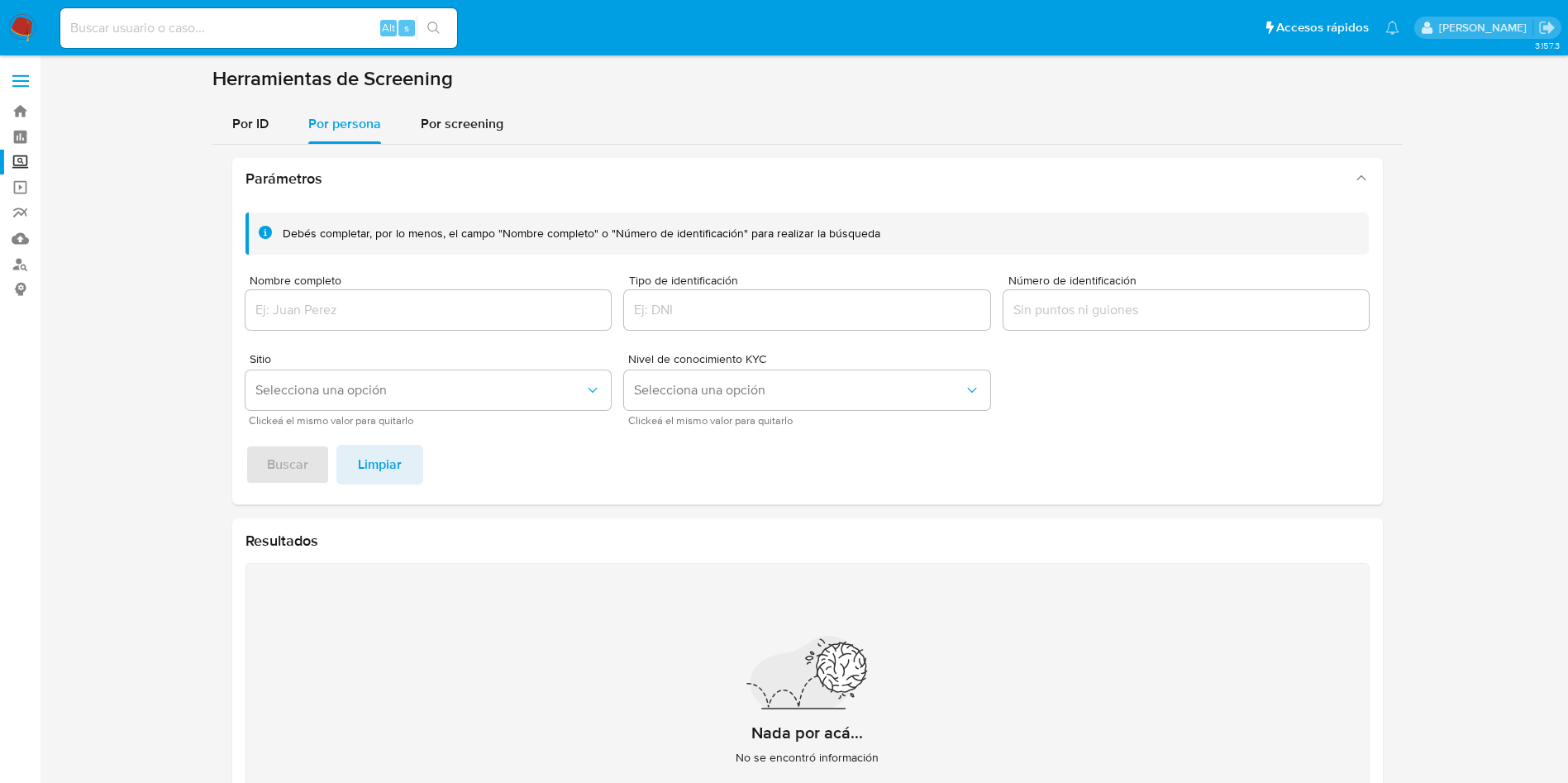
drag, startPoint x: 405, startPoint y: 288, endPoint x: 407, endPoint y: 309, distance: 21.1
click at [406, 288] on div "Nombre completo" at bounding box center [428, 304] width 366 height 58
click at [417, 314] on input "Nombre completo" at bounding box center [428, 310] width 366 height 21
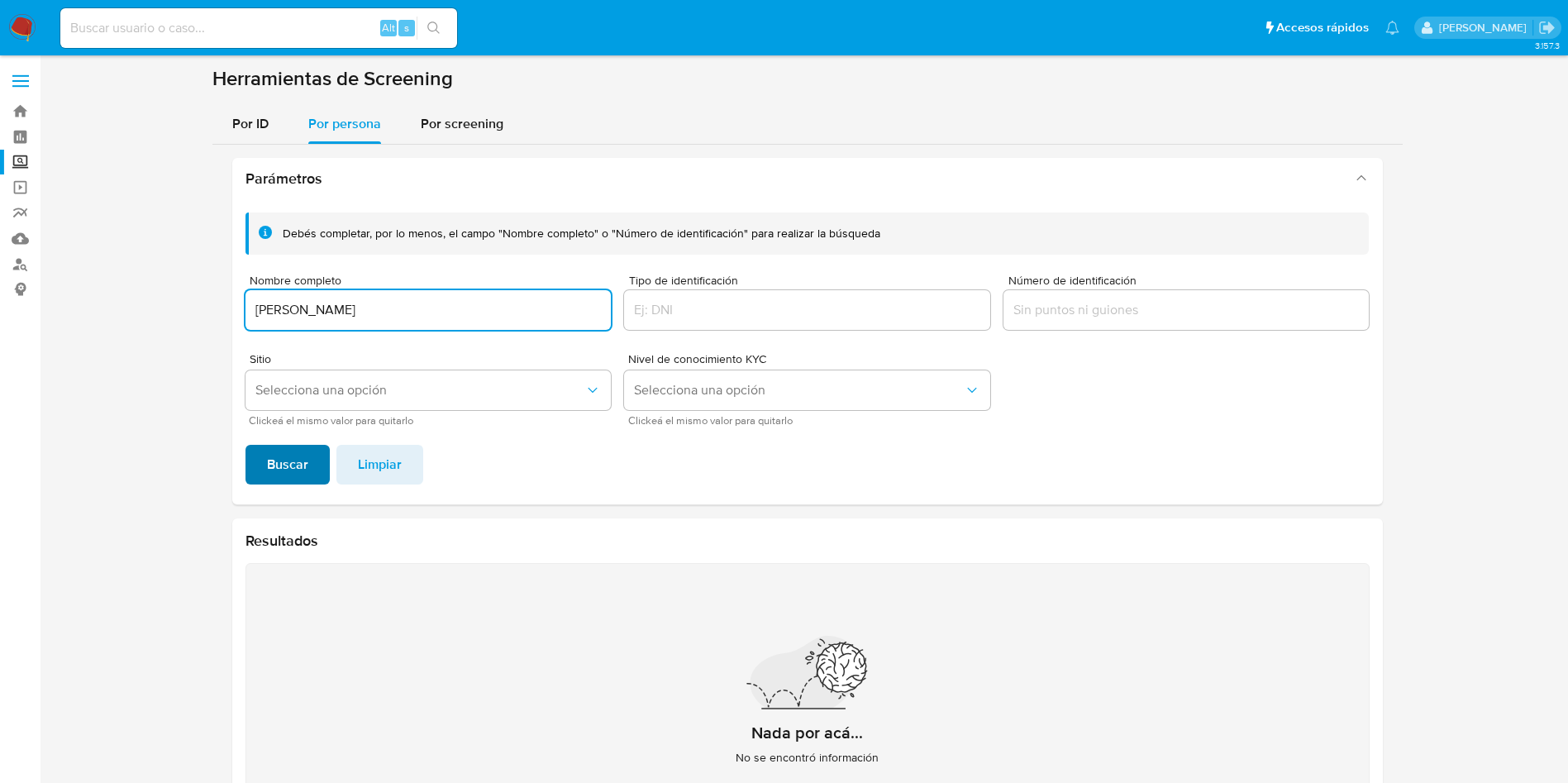
type input "CARLOS DANIEL RAMIREZ MENDOZA"
click at [281, 481] on span "Buscar" at bounding box center [287, 464] width 42 height 36
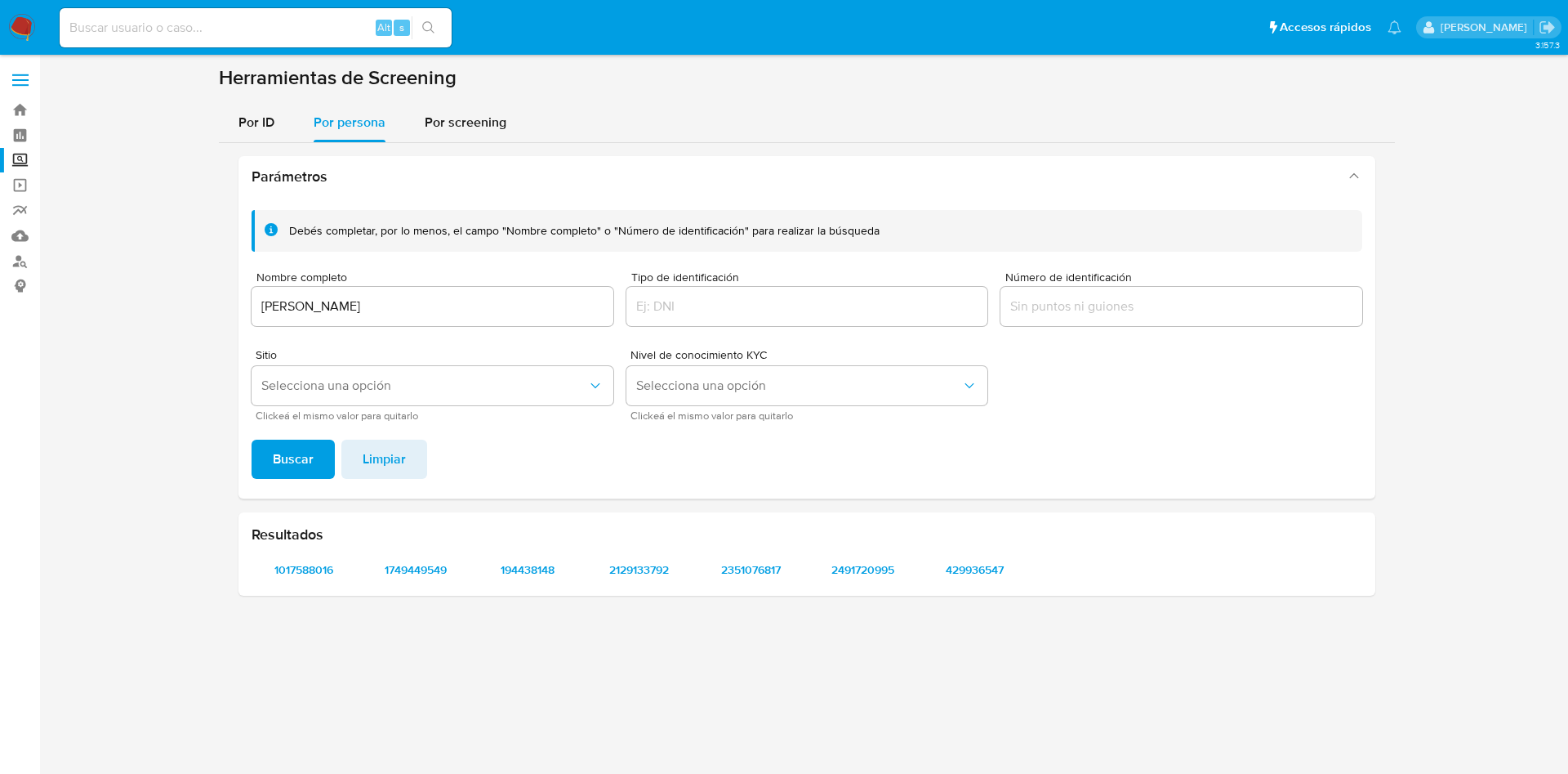
click at [1090, 297] on input "Número de identificación" at bounding box center [1180, 306] width 361 height 21
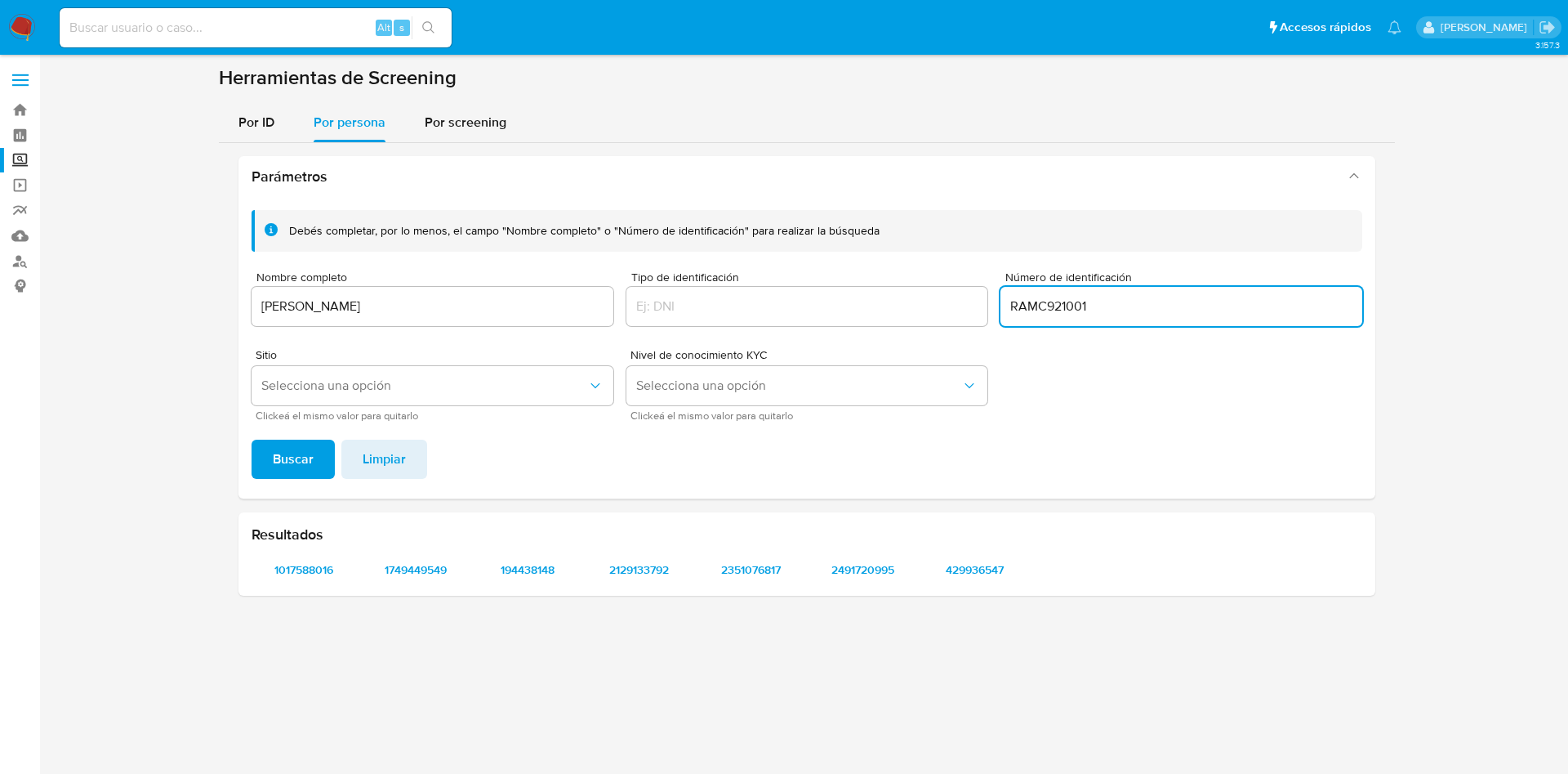
type input "RAMC921001"
click at [300, 454] on span "Buscar" at bounding box center [293, 459] width 41 height 36
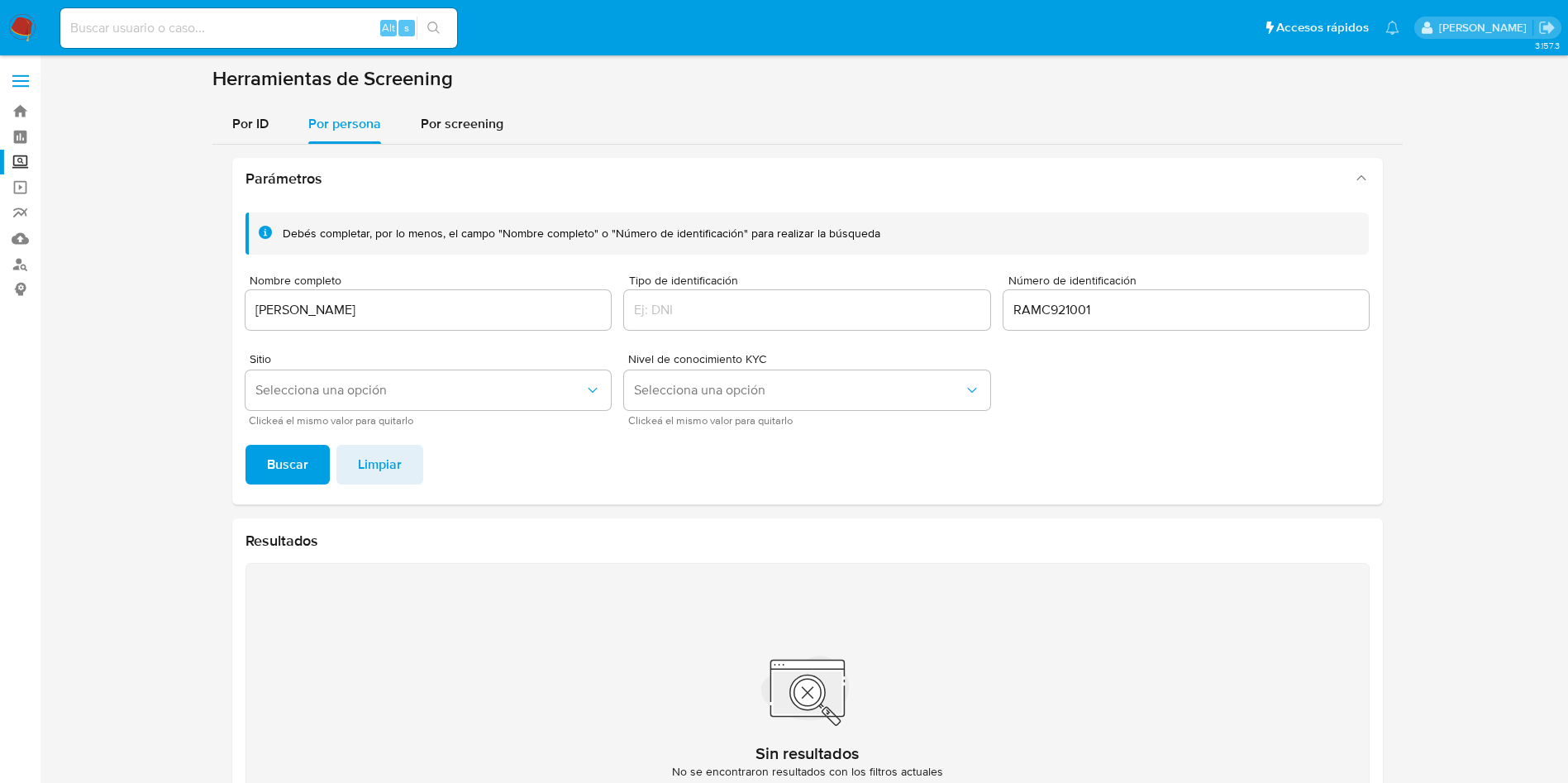
click at [1163, 304] on input "RAMC921001" at bounding box center [1186, 310] width 366 height 21
drag, startPoint x: 1163, startPoint y: 304, endPoint x: 885, endPoint y: 260, distance: 281.5
click at [885, 260] on div "Debés completar, por lo menos, el campo "Nombre completo" o "Número de identifi…" at bounding box center [807, 319] width 1124 height 213
click at [277, 459] on span "Buscar" at bounding box center [287, 464] width 42 height 36
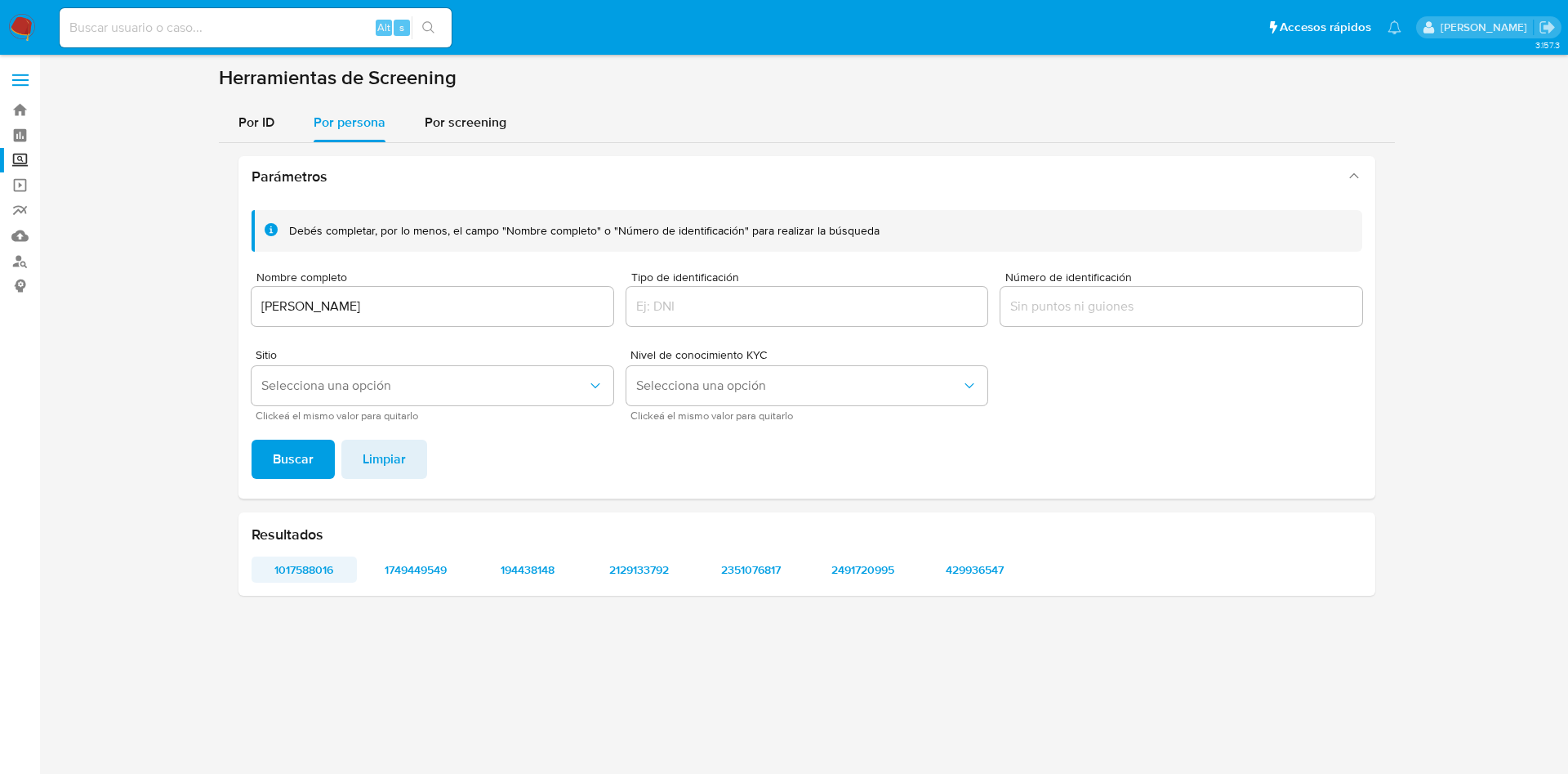
click at [292, 568] on span "1017588016" at bounding box center [304, 569] width 82 height 23
click at [409, 566] on span "1749449549" at bounding box center [416, 569] width 82 height 23
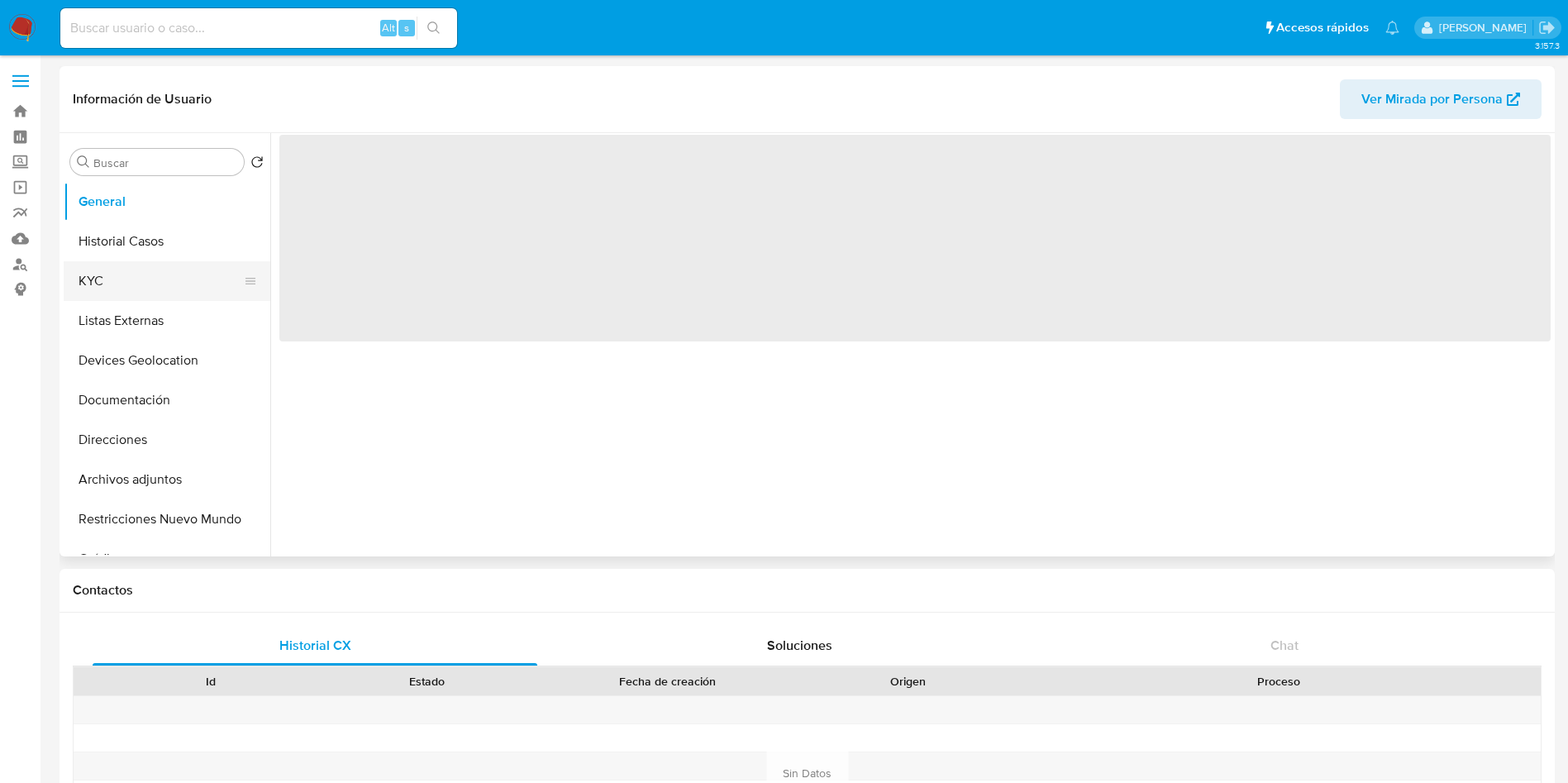
click at [110, 268] on button "KYC" at bounding box center [160, 281] width 193 height 40
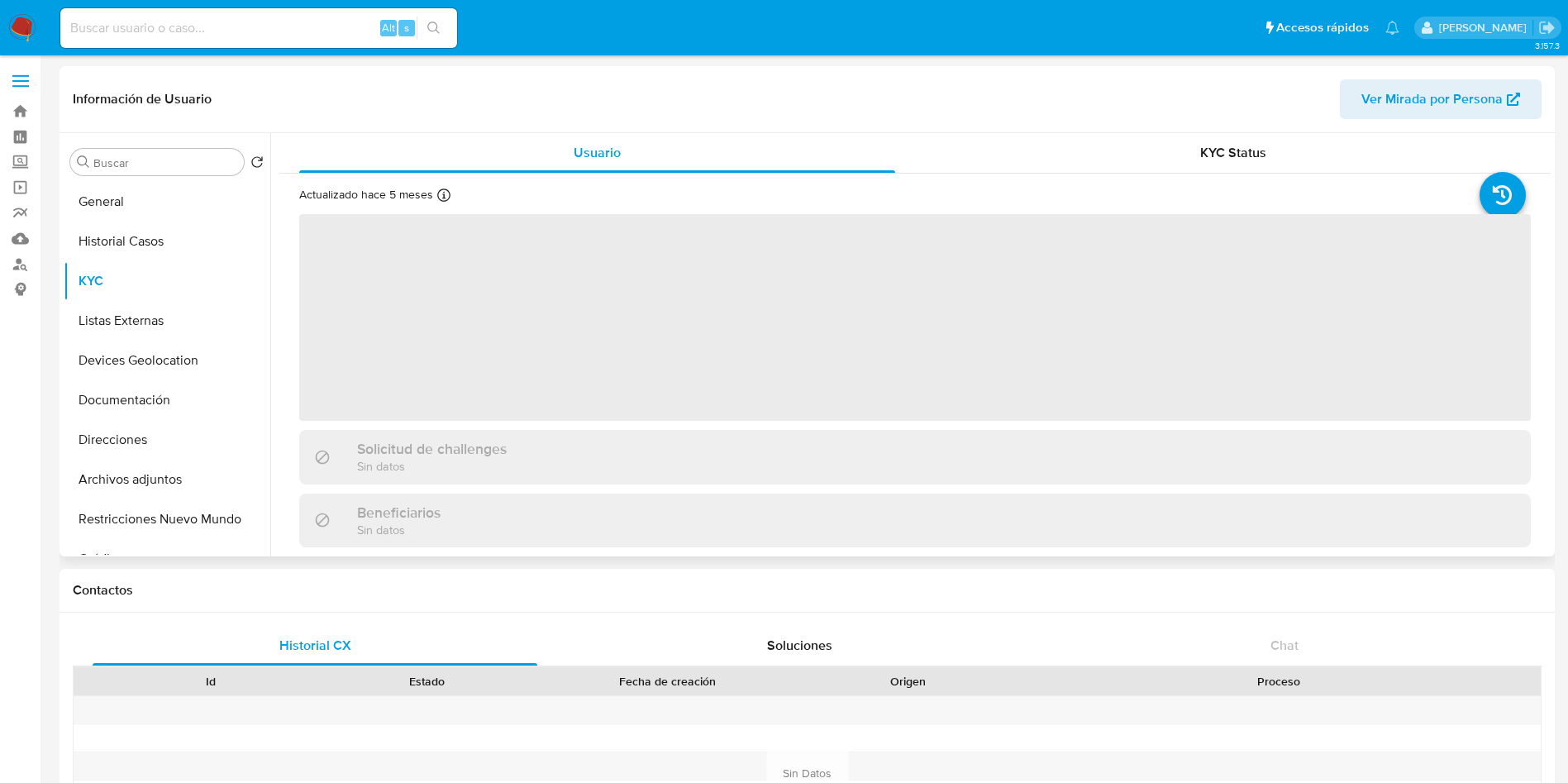
select select "10"
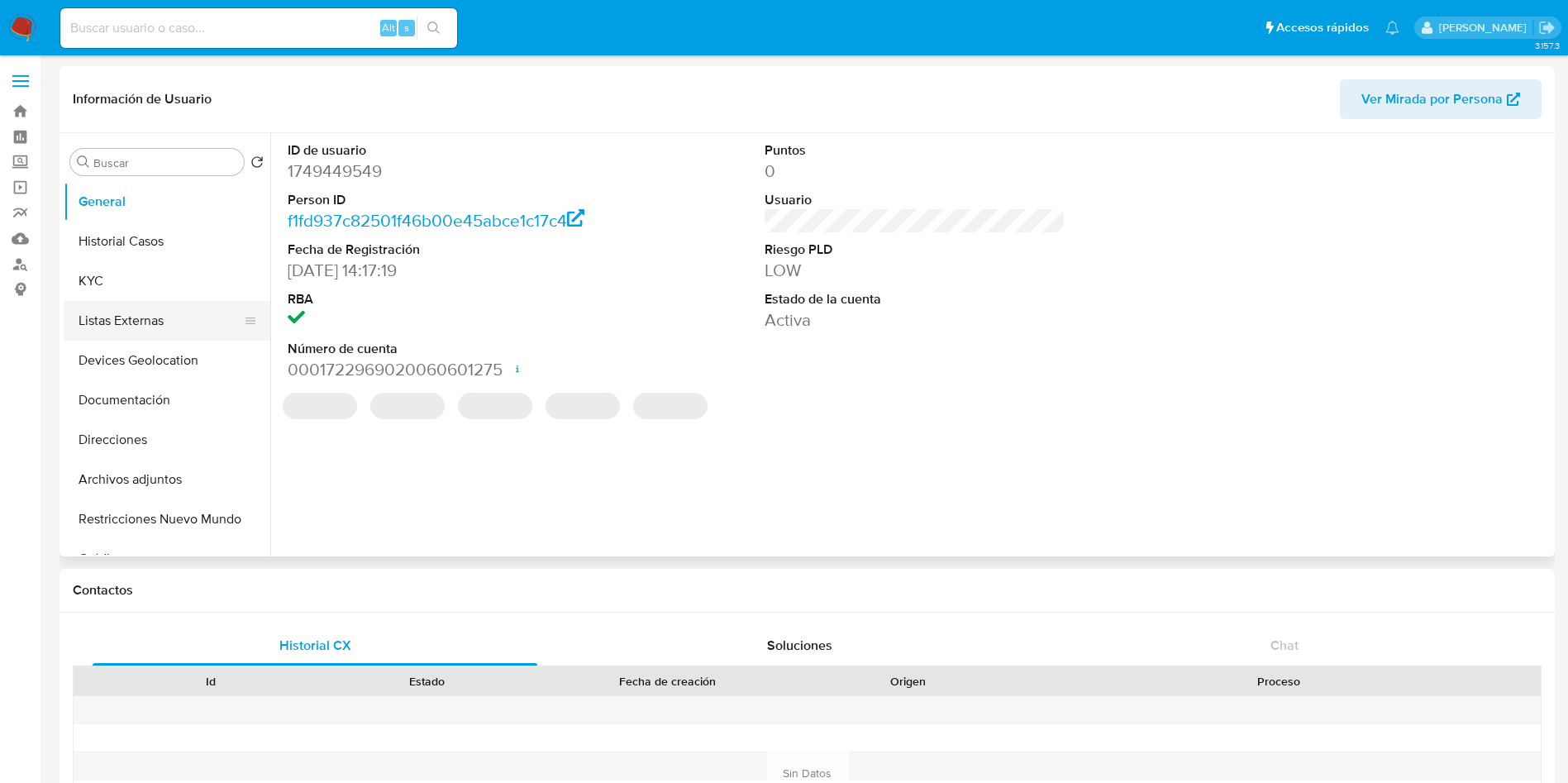
select select "10"
click at [144, 283] on button "KYC" at bounding box center [160, 281] width 193 height 40
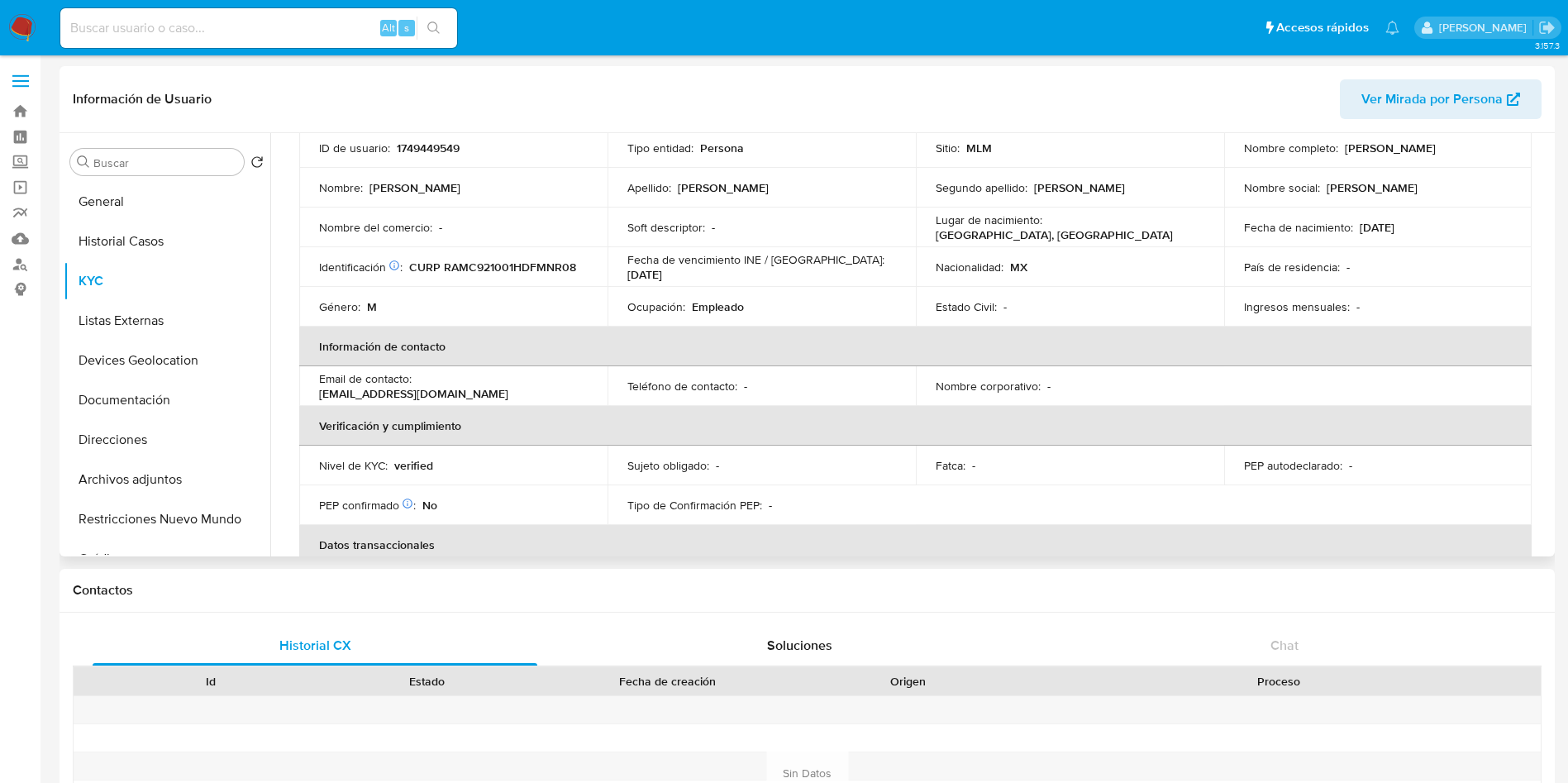
scroll to position [248, 0]
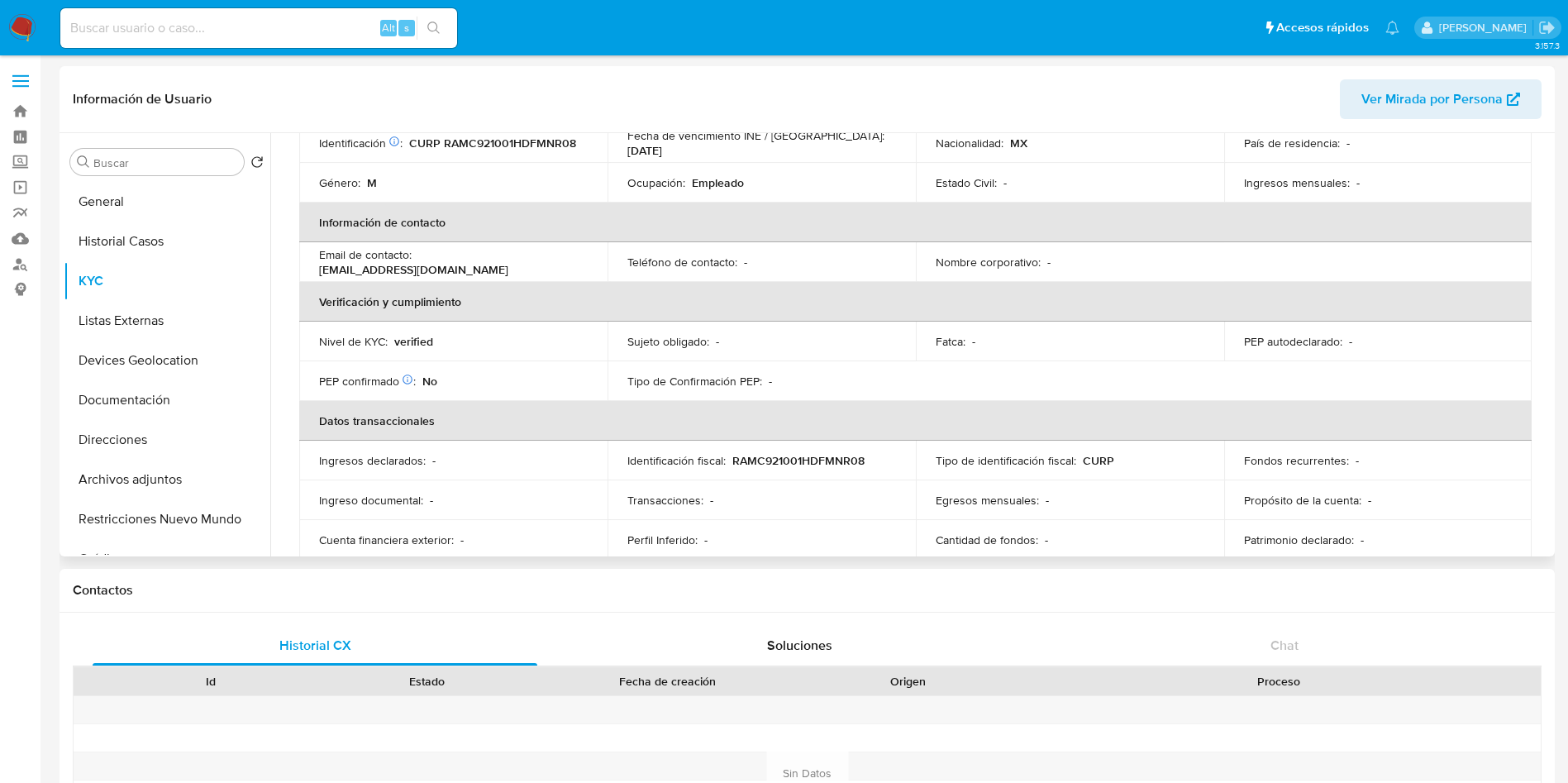
drag, startPoint x: 1130, startPoint y: 663, endPoint x: 1057, endPoint y: 474, distance: 202.6
click at [1057, 474] on td "Tipo de identificación fiscal : CURP" at bounding box center [1070, 460] width 308 height 40
click at [123, 210] on button "General" at bounding box center [160, 201] width 193 height 40
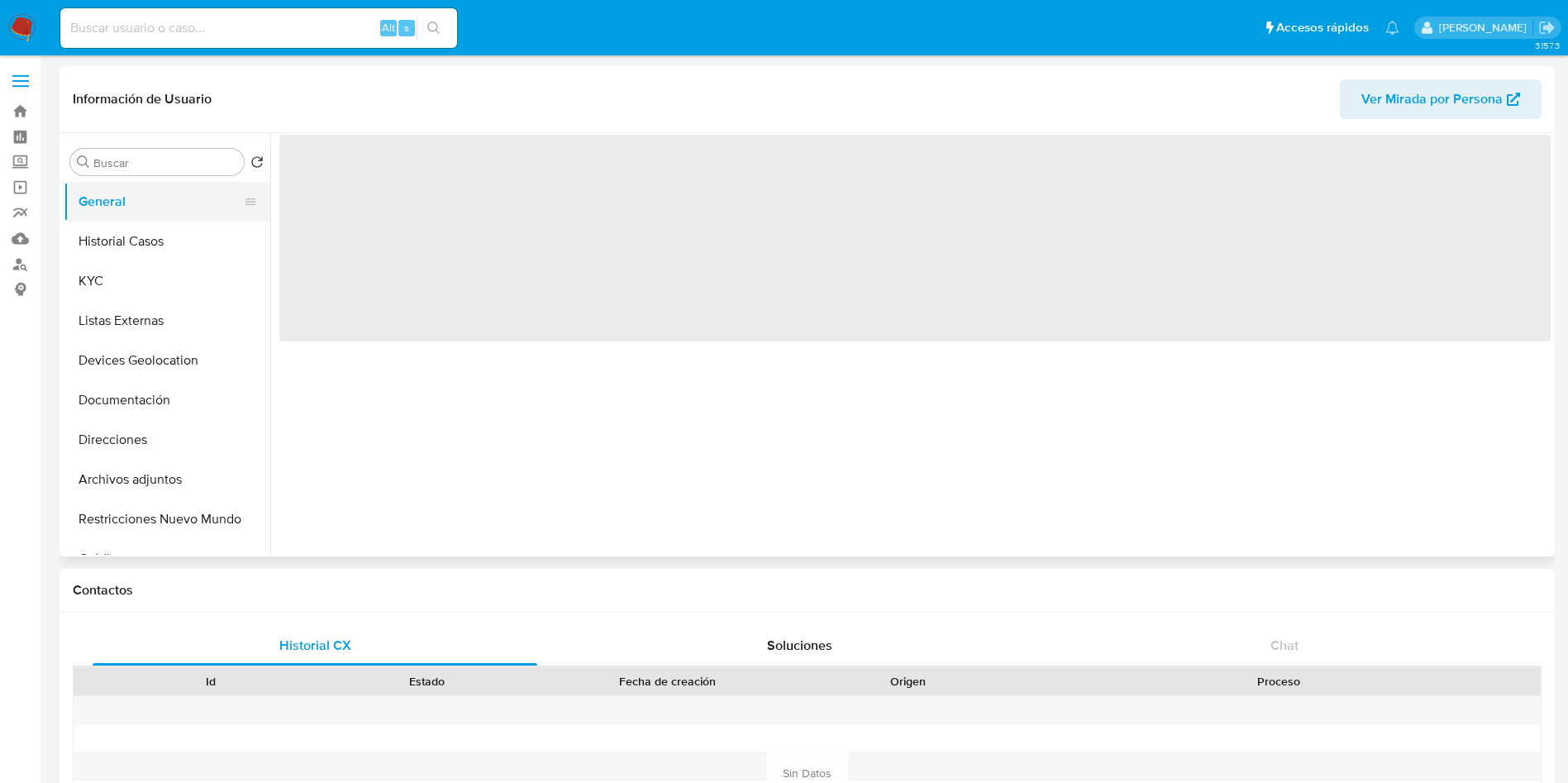
scroll to position [0, 0]
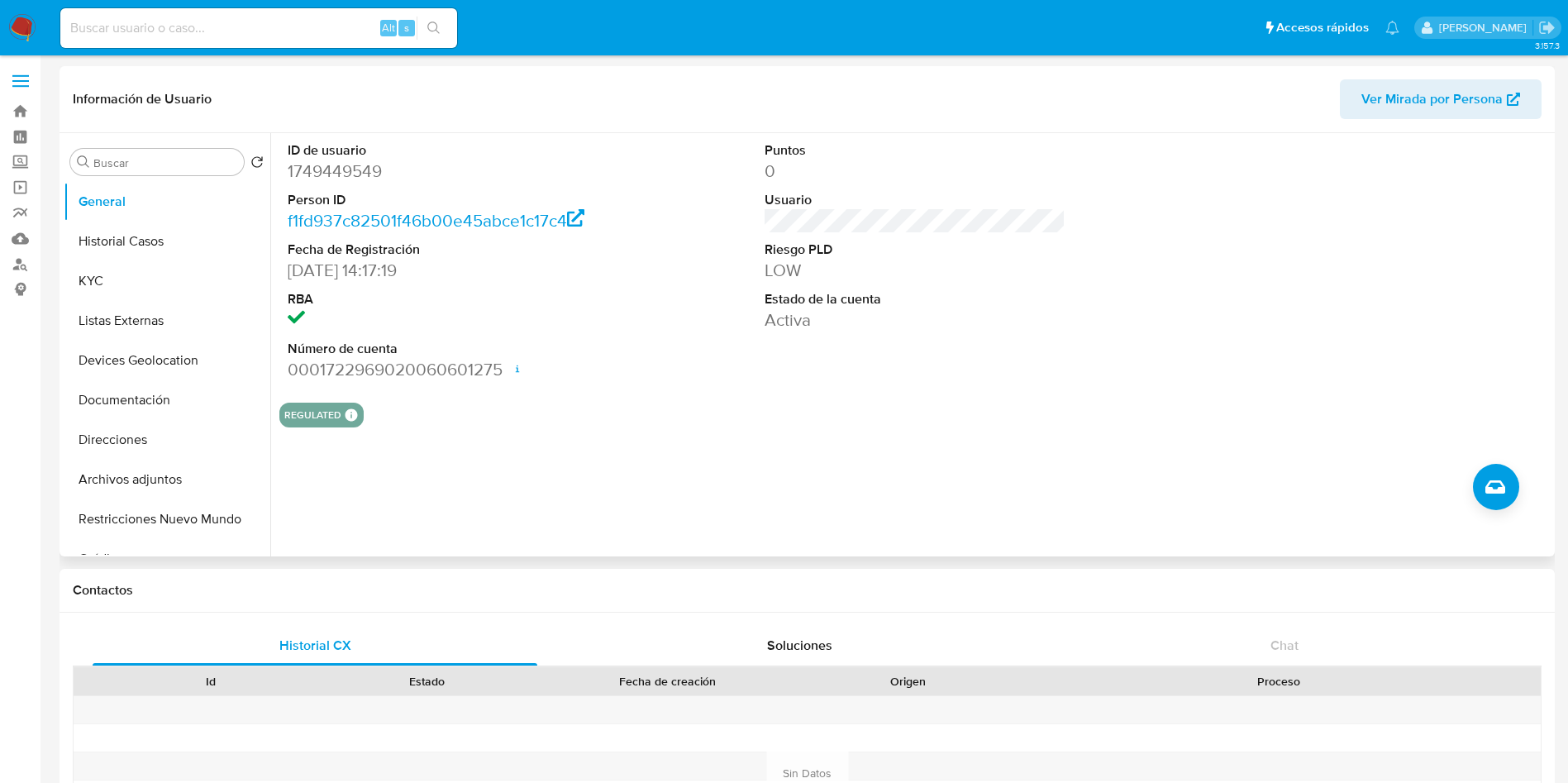
click at [360, 167] on dd "1749449549" at bounding box center [439, 171] width 302 height 23
copy dd "1749449549"
click at [122, 242] on button "Historial Casos" at bounding box center [160, 241] width 193 height 40
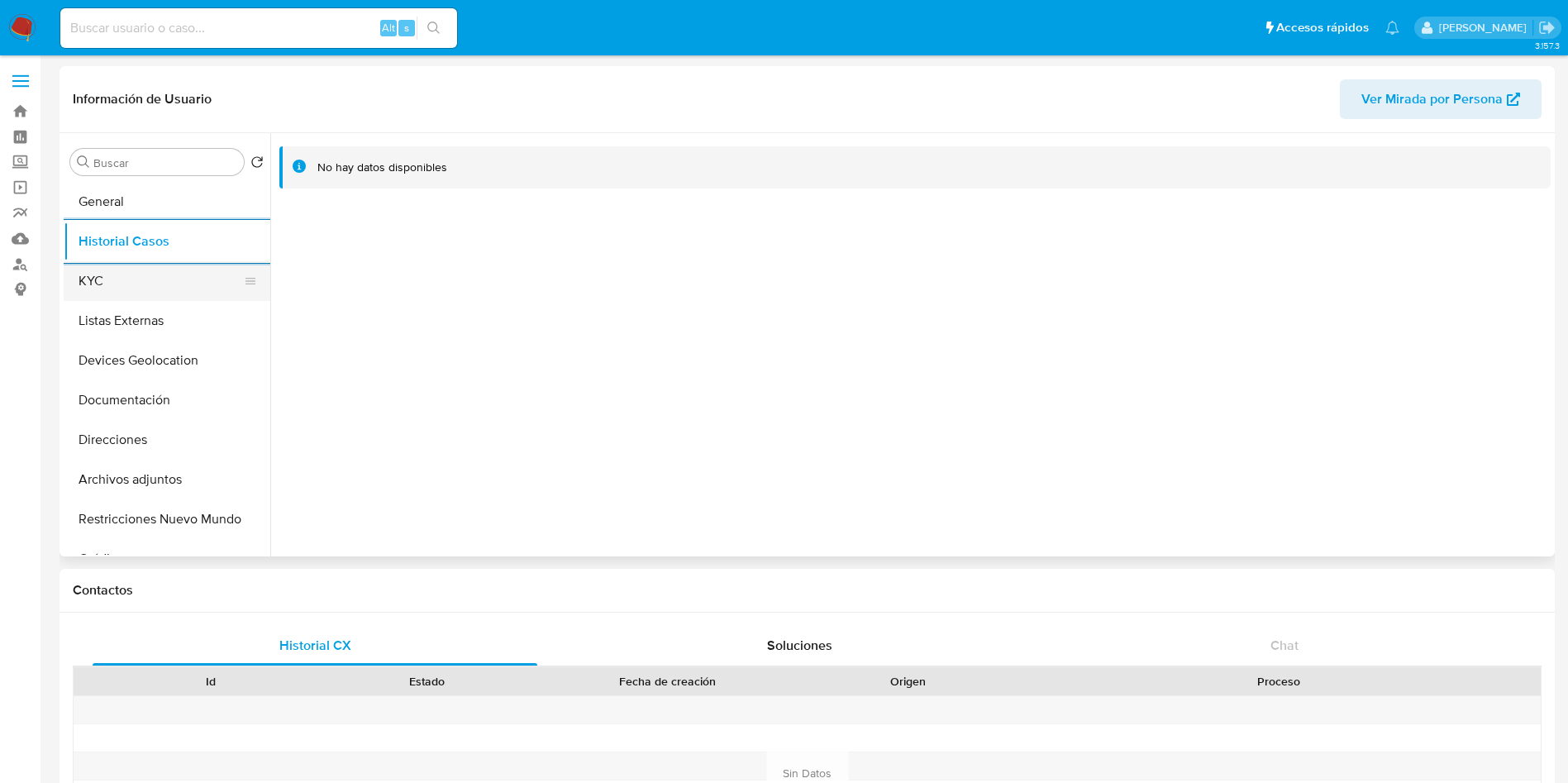
click at [106, 276] on button "KYC" at bounding box center [160, 281] width 193 height 40
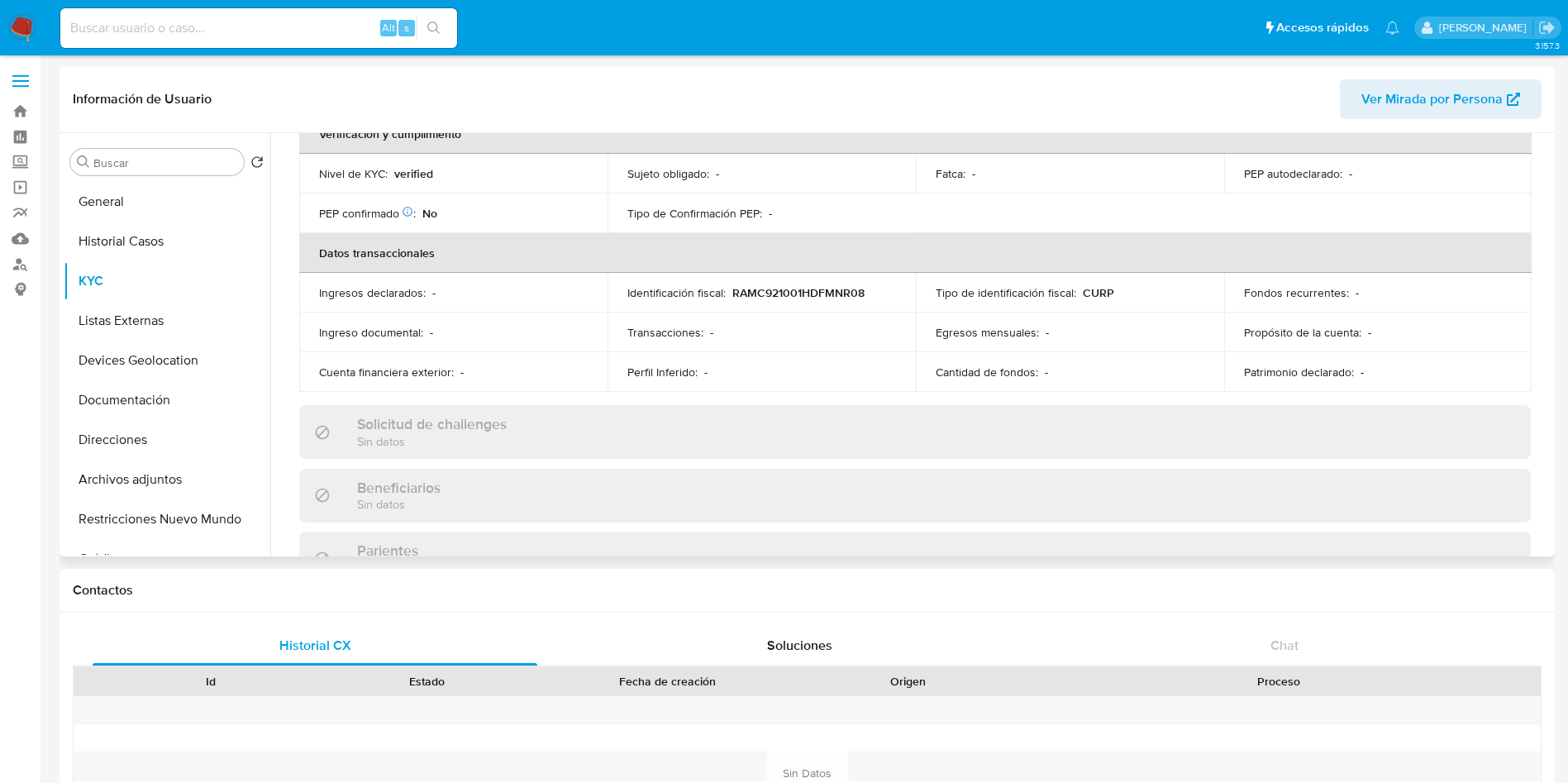
scroll to position [407, 0]
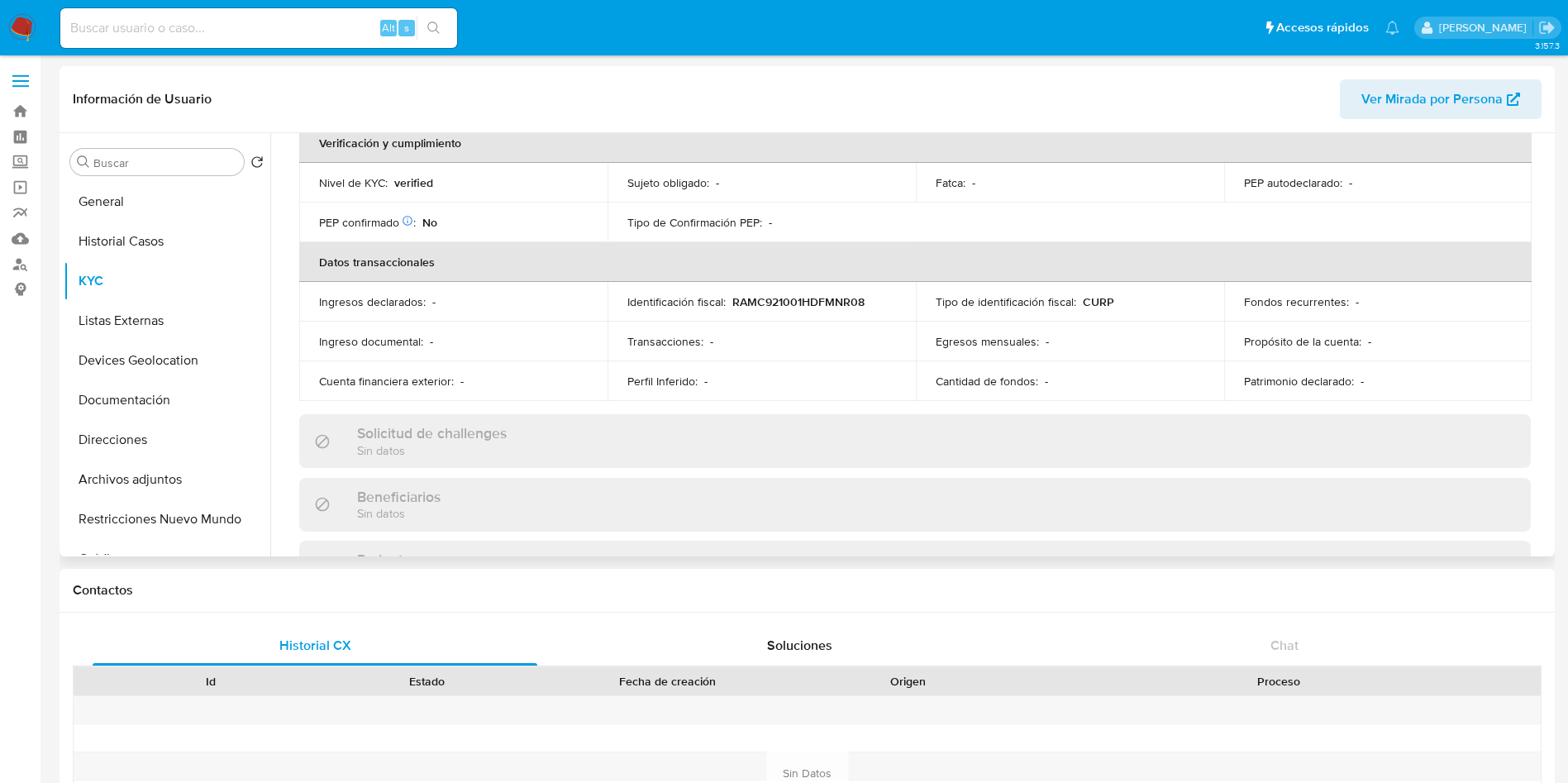
click at [1542, 268] on div "Actualizado [DATE] Creado: [DATE] 12:17:19 Actualizado: [DATE] 12:43:38 Datos p…" at bounding box center [914, 469] width 1271 height 1406
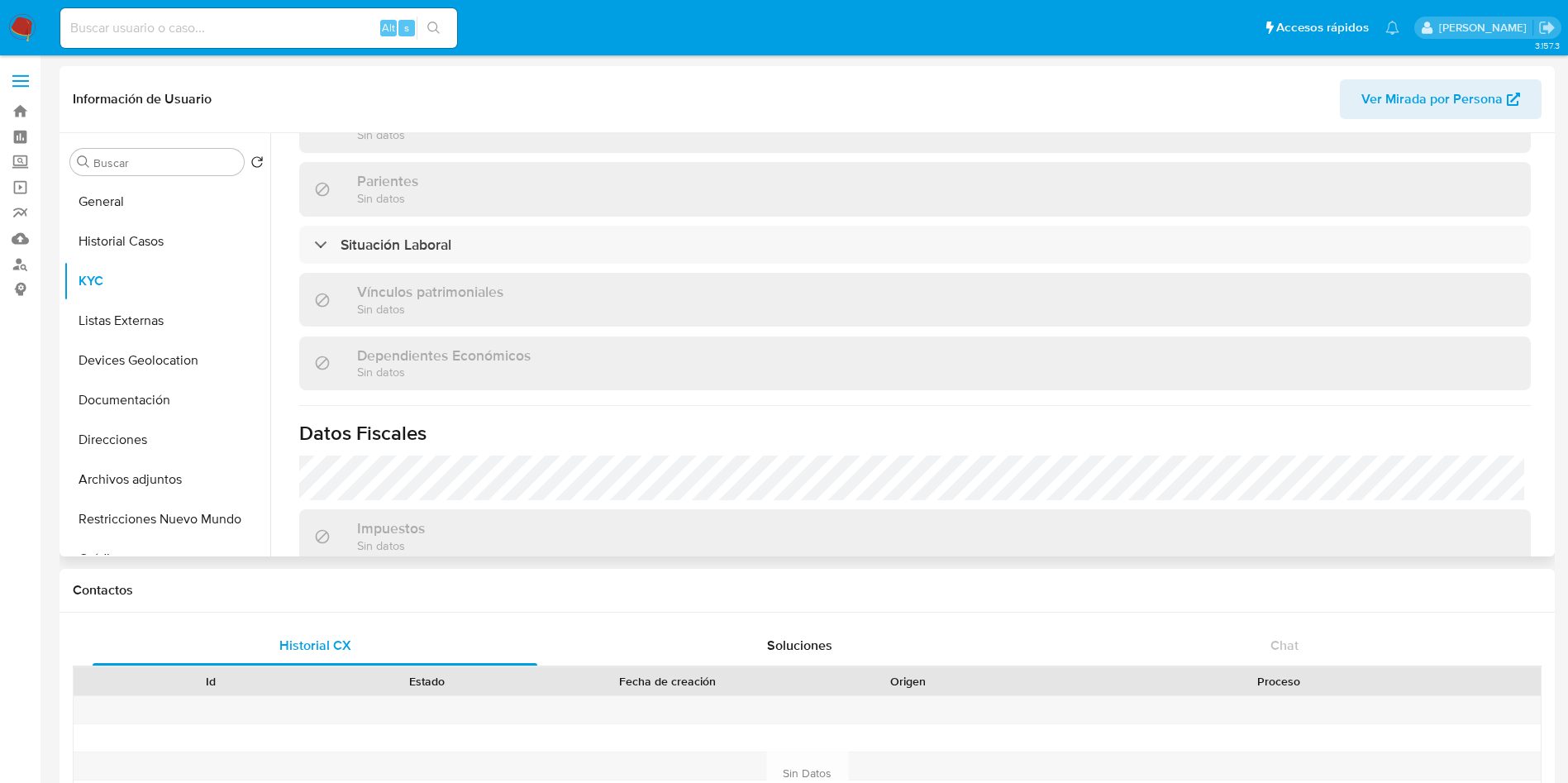
scroll to position [841, 0]
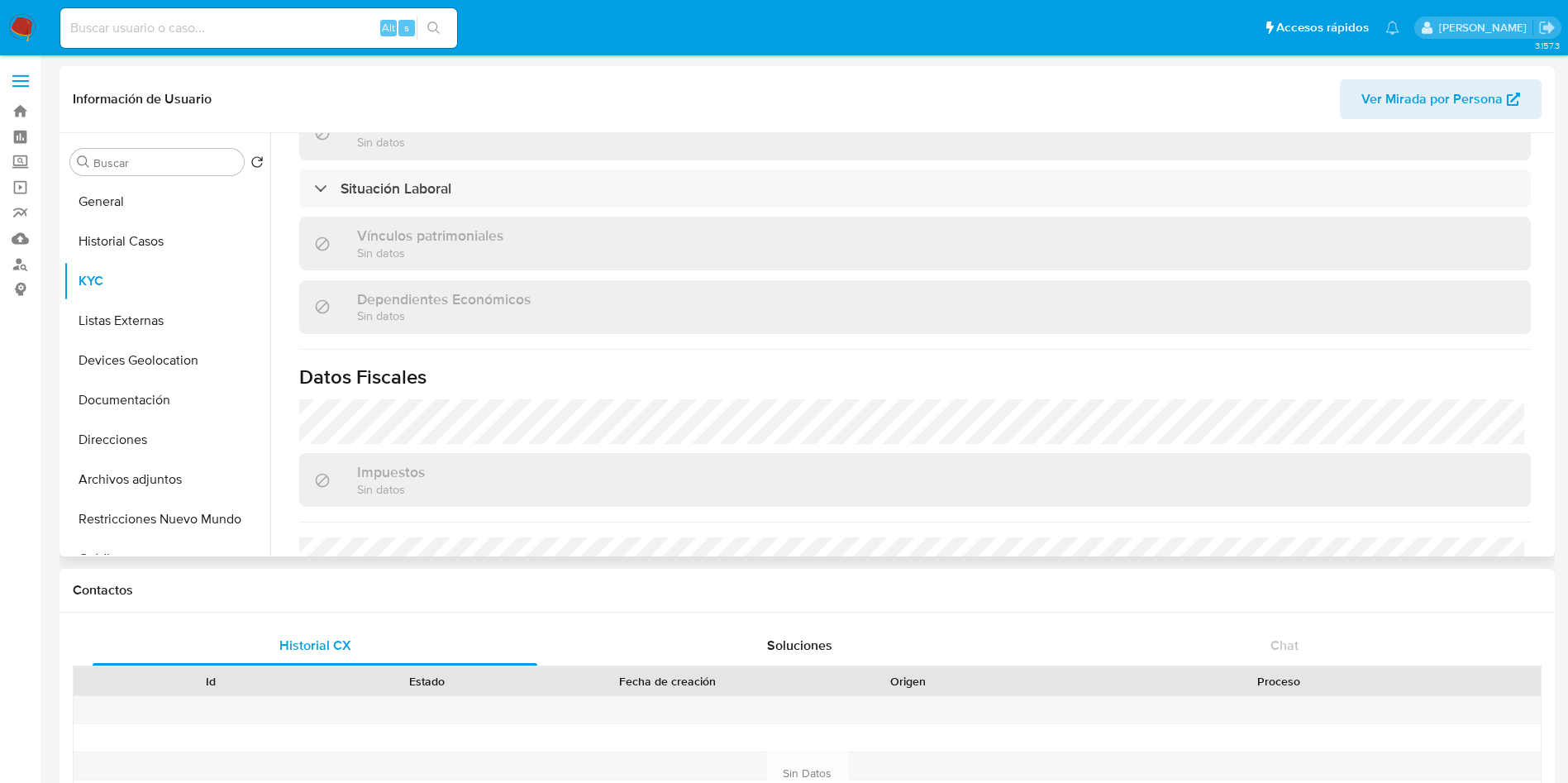
click at [540, 160] on div "Actualizado [DATE] Creado: [DATE] 12:17:19 Actualizado: [DATE] 12:43:38 Datos p…" at bounding box center [914, 35] width 1271 height 1406
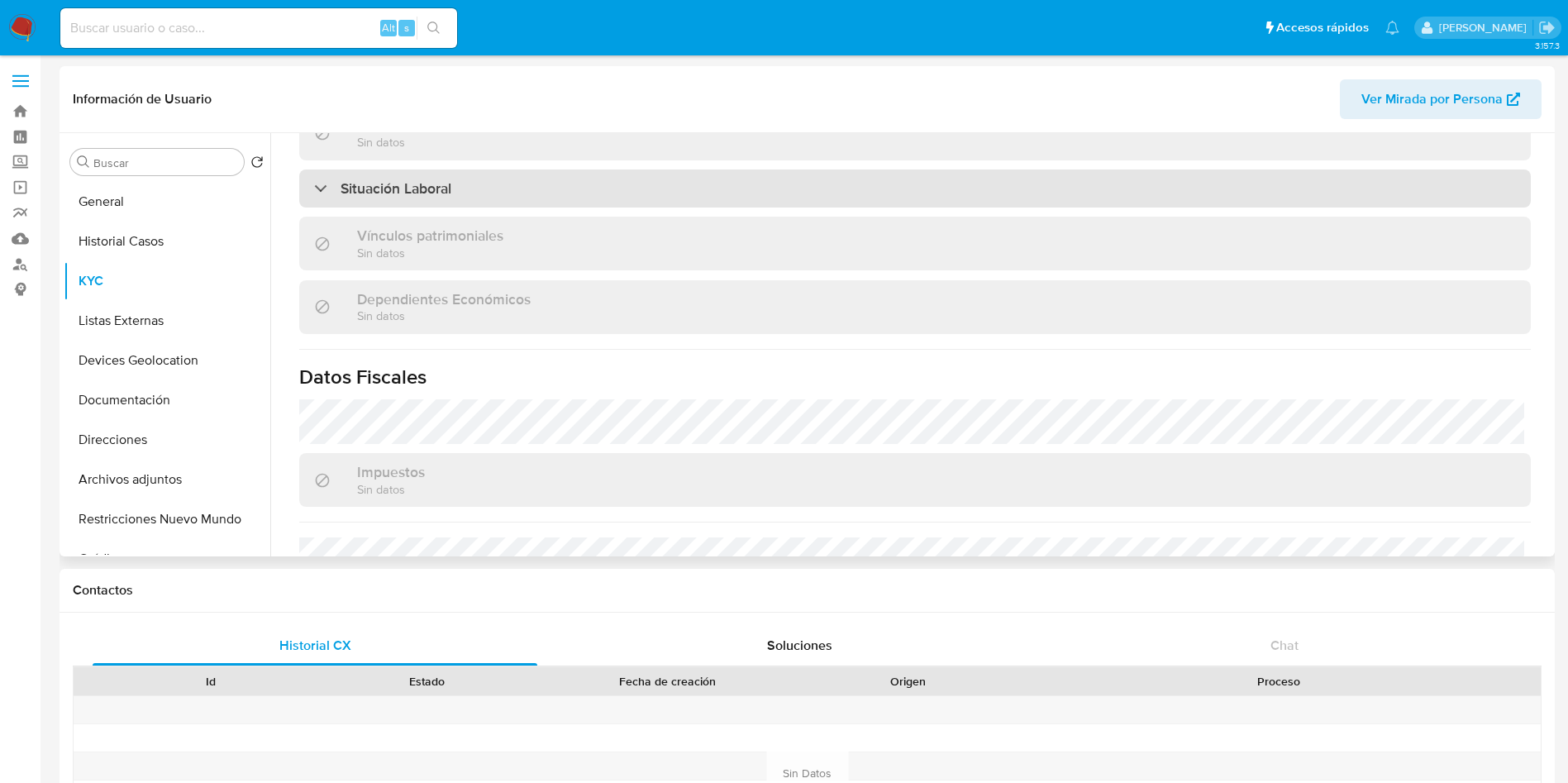
click at [542, 179] on div "Situación Laboral" at bounding box center [915, 188] width 1232 height 38
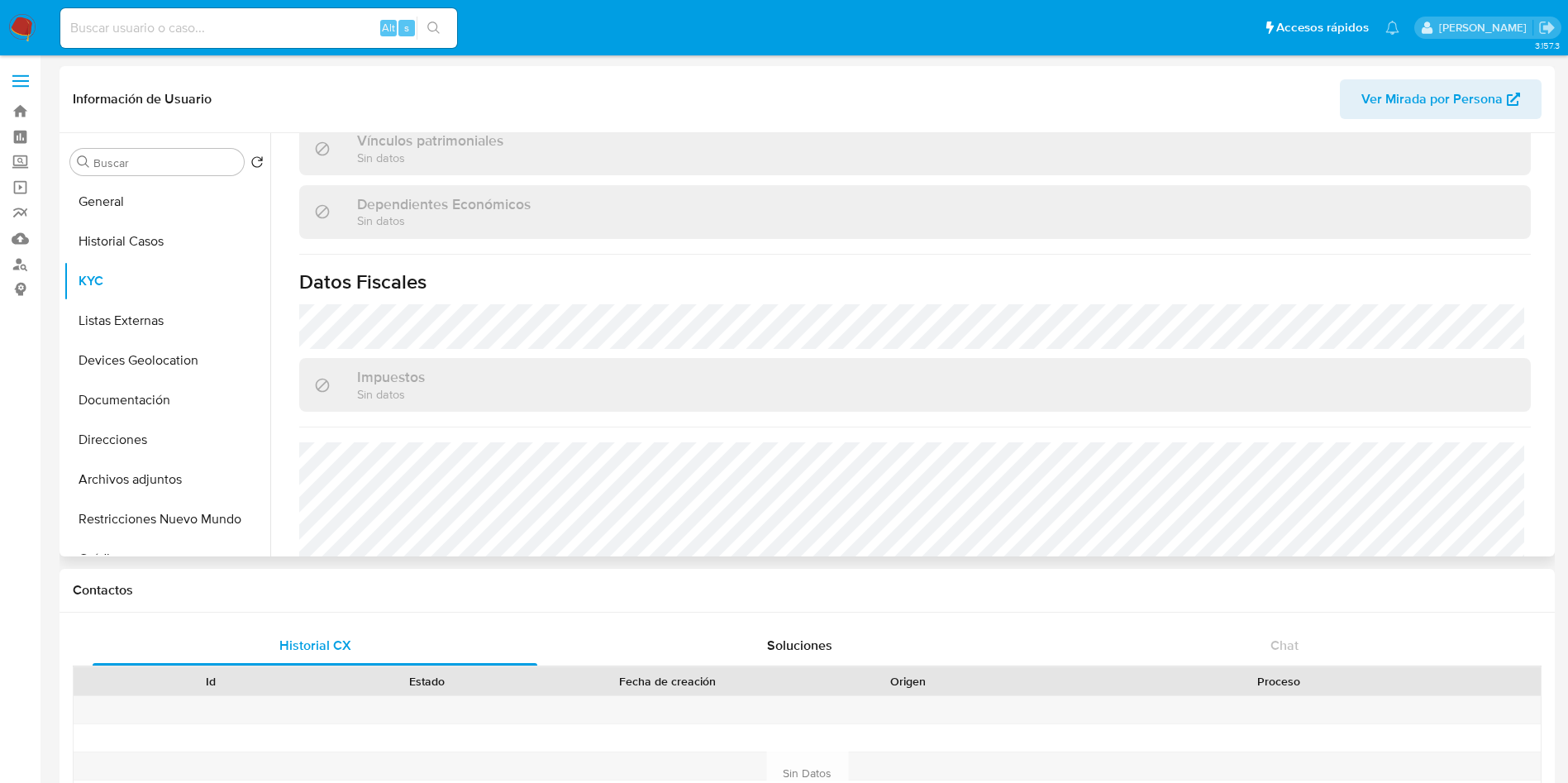
scroll to position [1262, 0]
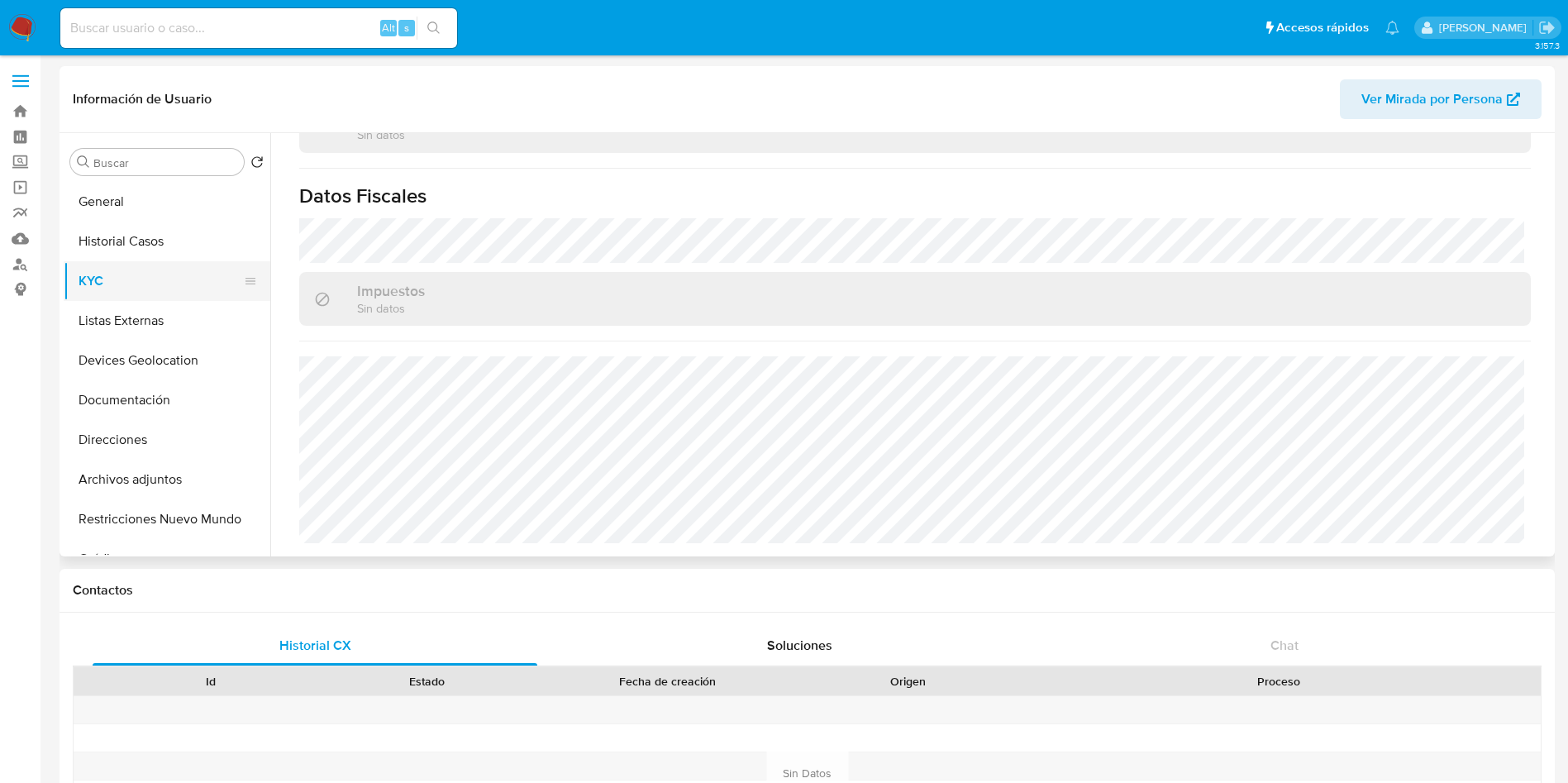
click at [144, 299] on button "KYC" at bounding box center [160, 281] width 193 height 40
click at [171, 313] on button "Listas Externas" at bounding box center [160, 321] width 193 height 40
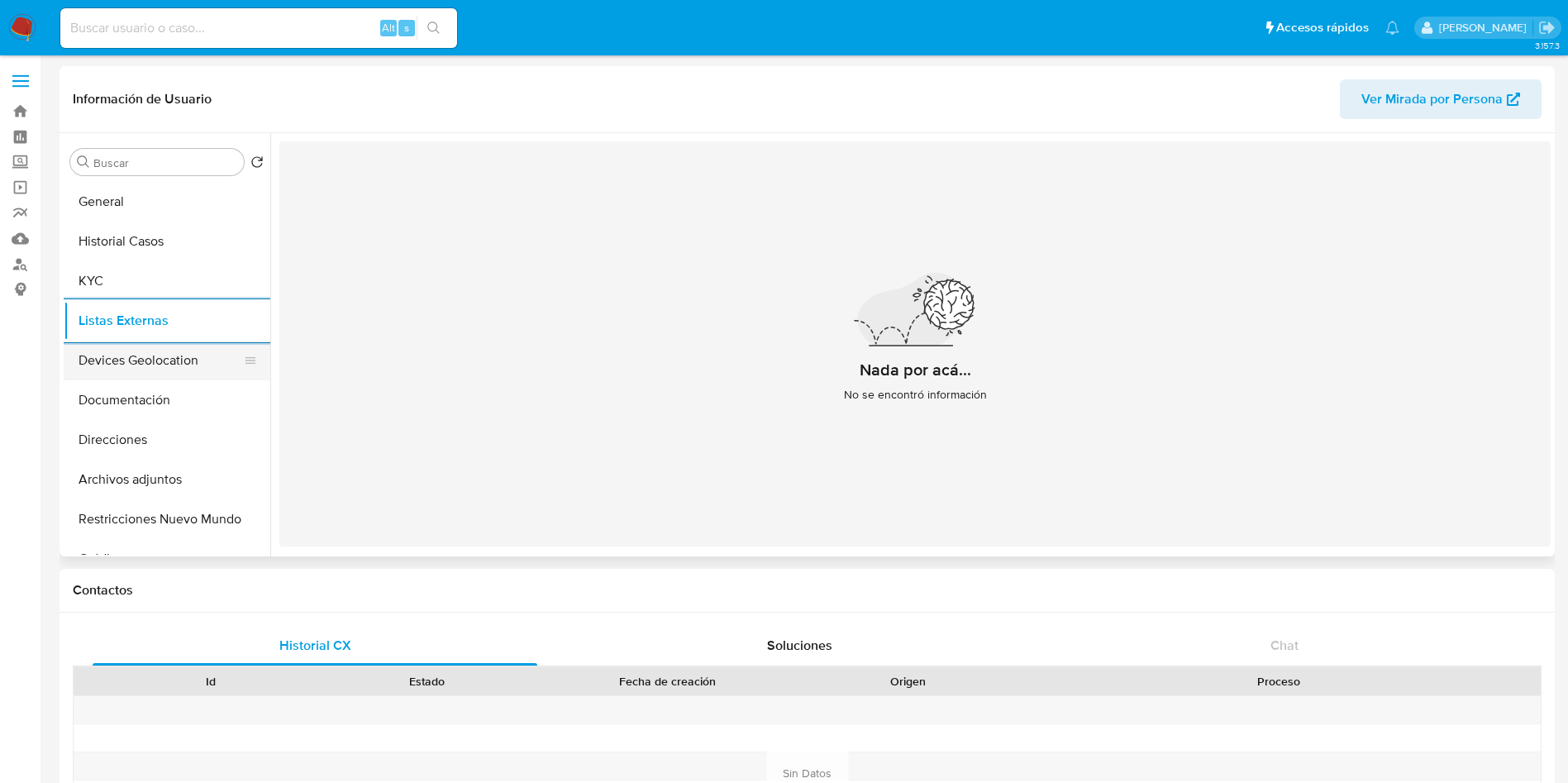
click at [148, 349] on button "Devices Geolocation" at bounding box center [160, 360] width 193 height 40
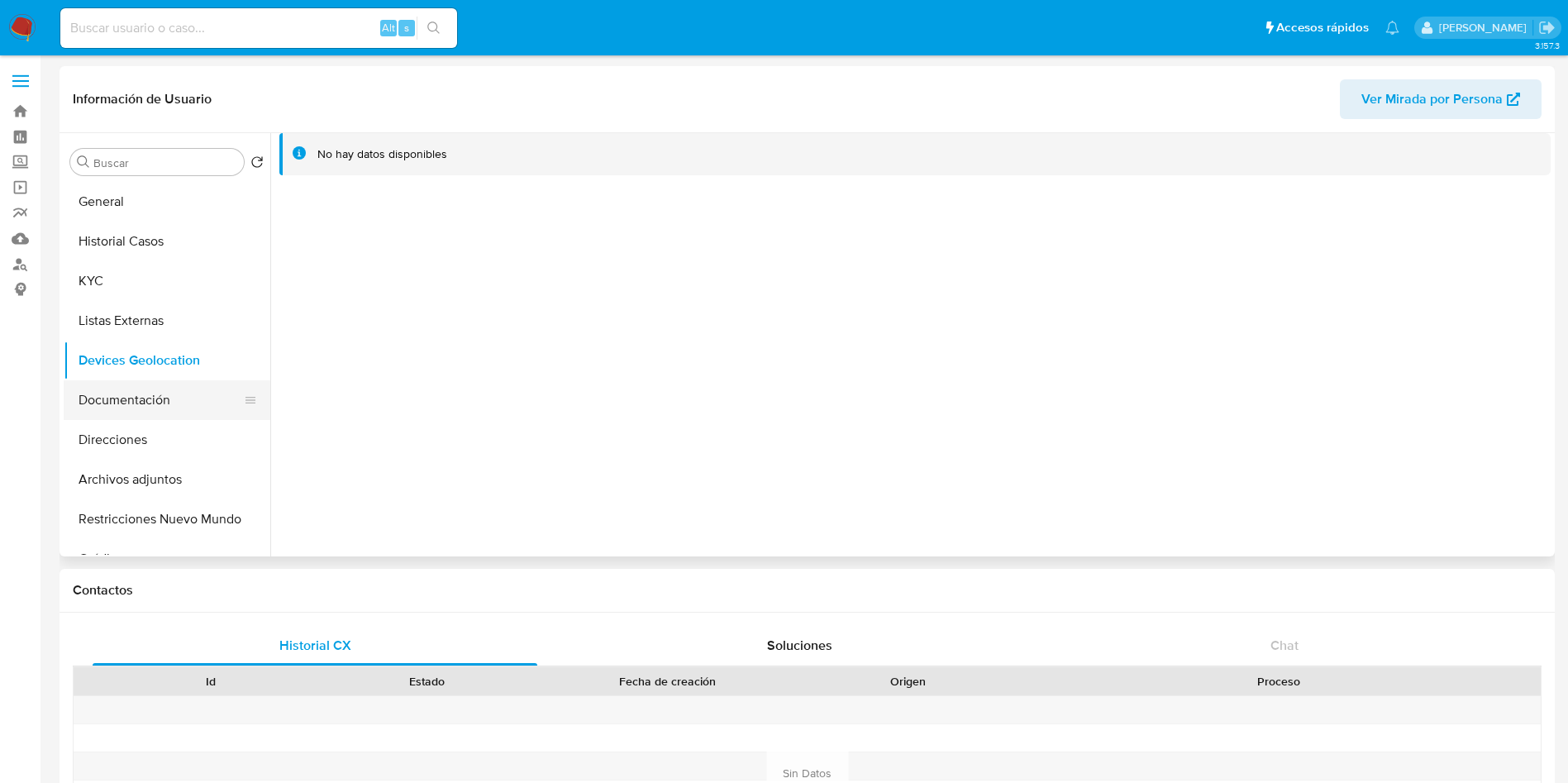
click at [122, 396] on button "Documentación" at bounding box center [160, 399] width 193 height 40
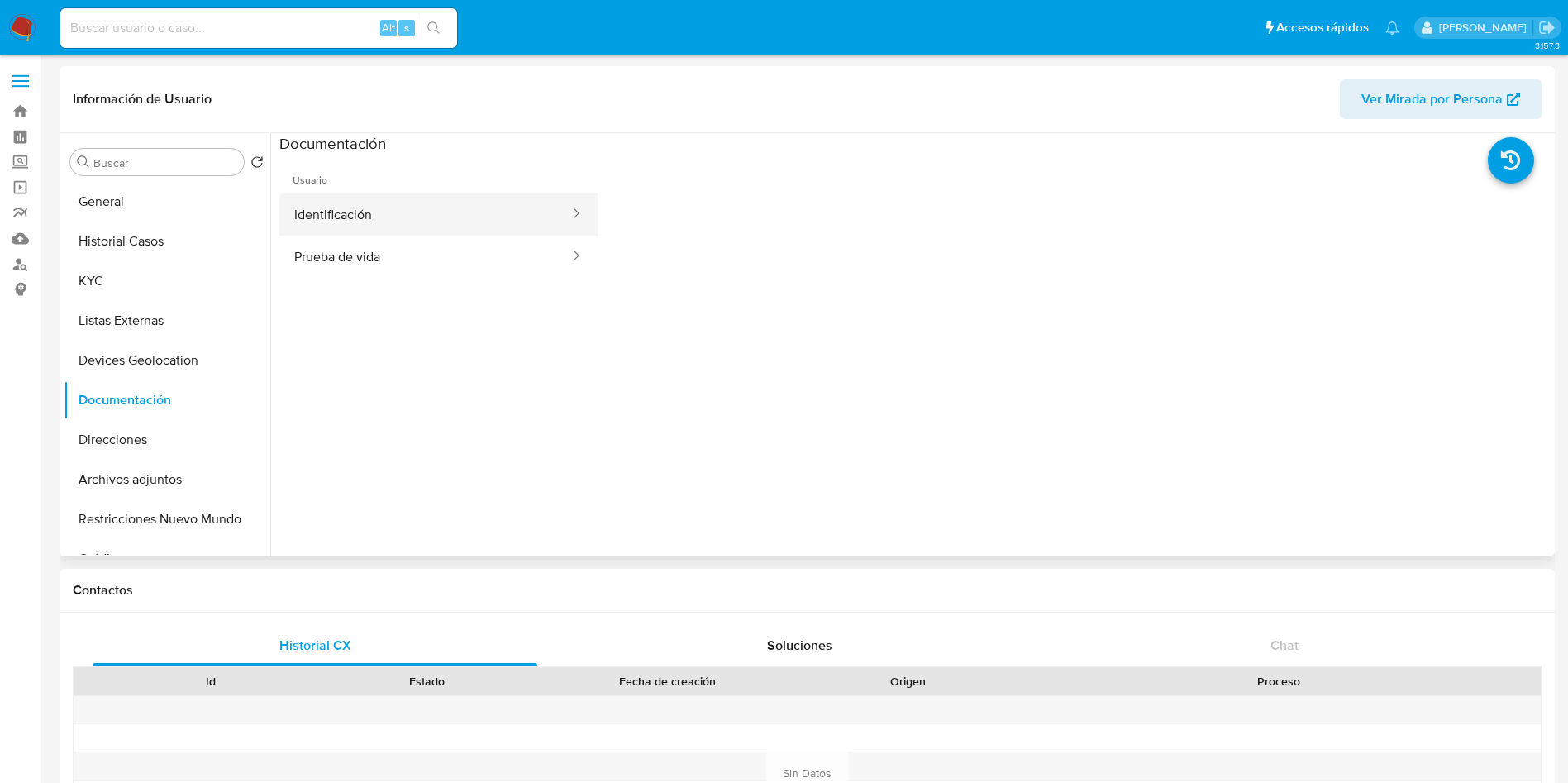
click at [432, 225] on button "Identificación" at bounding box center [424, 214] width 291 height 43
